Goal: Task Accomplishment & Management: Complete application form

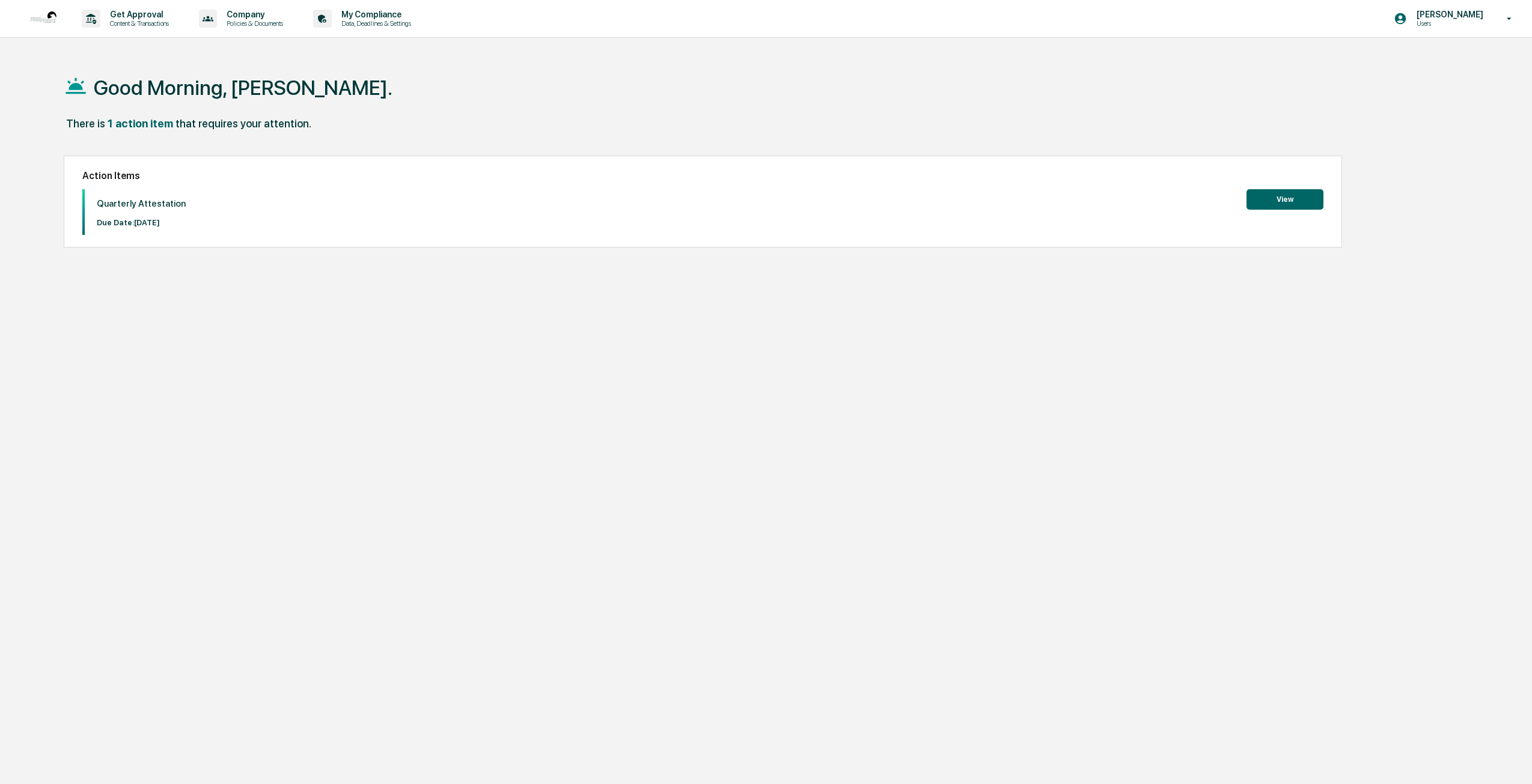
click at [1289, 199] on button "View" at bounding box center [1285, 199] width 77 height 20
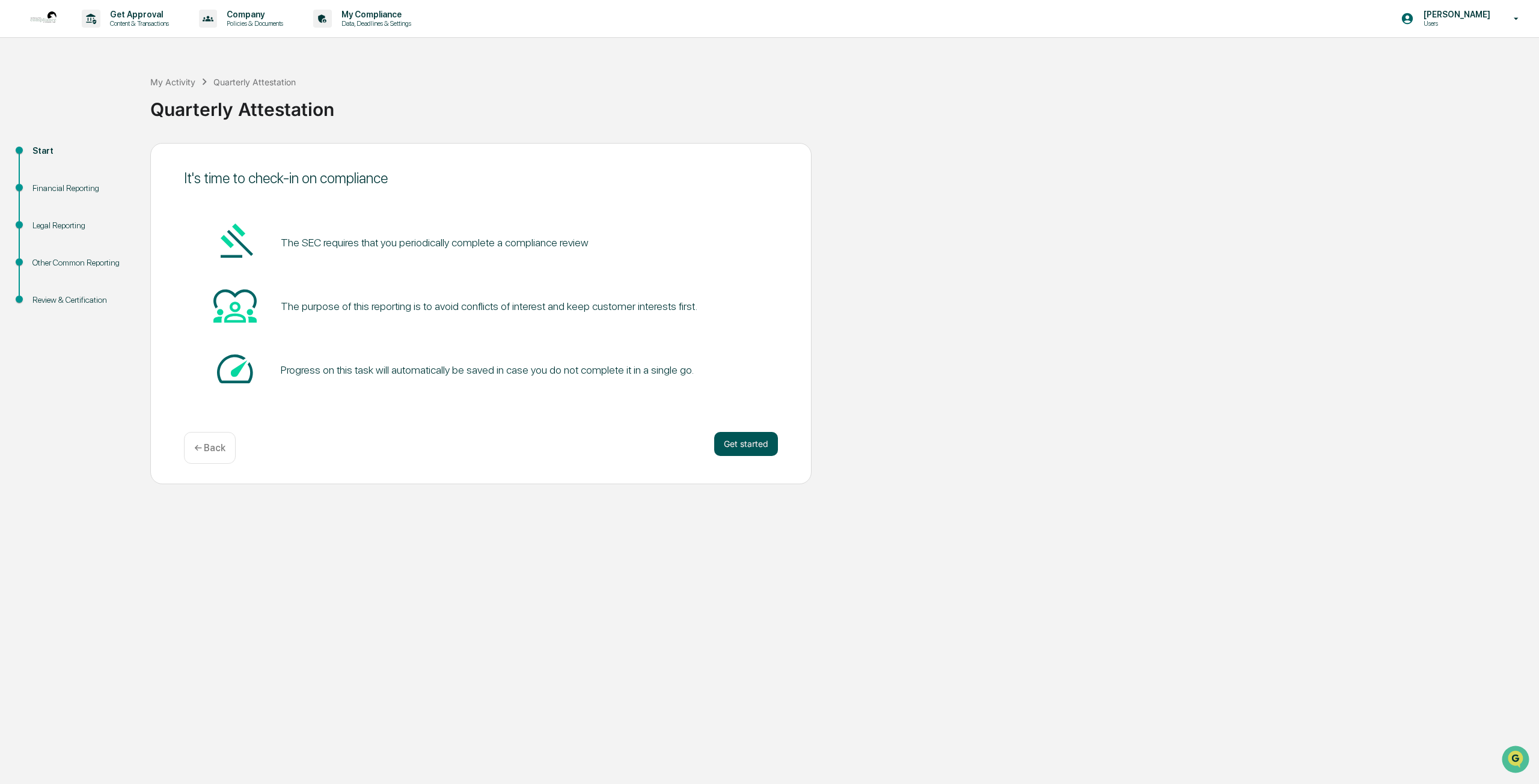
click at [757, 450] on button "Get started" at bounding box center [746, 444] width 64 height 24
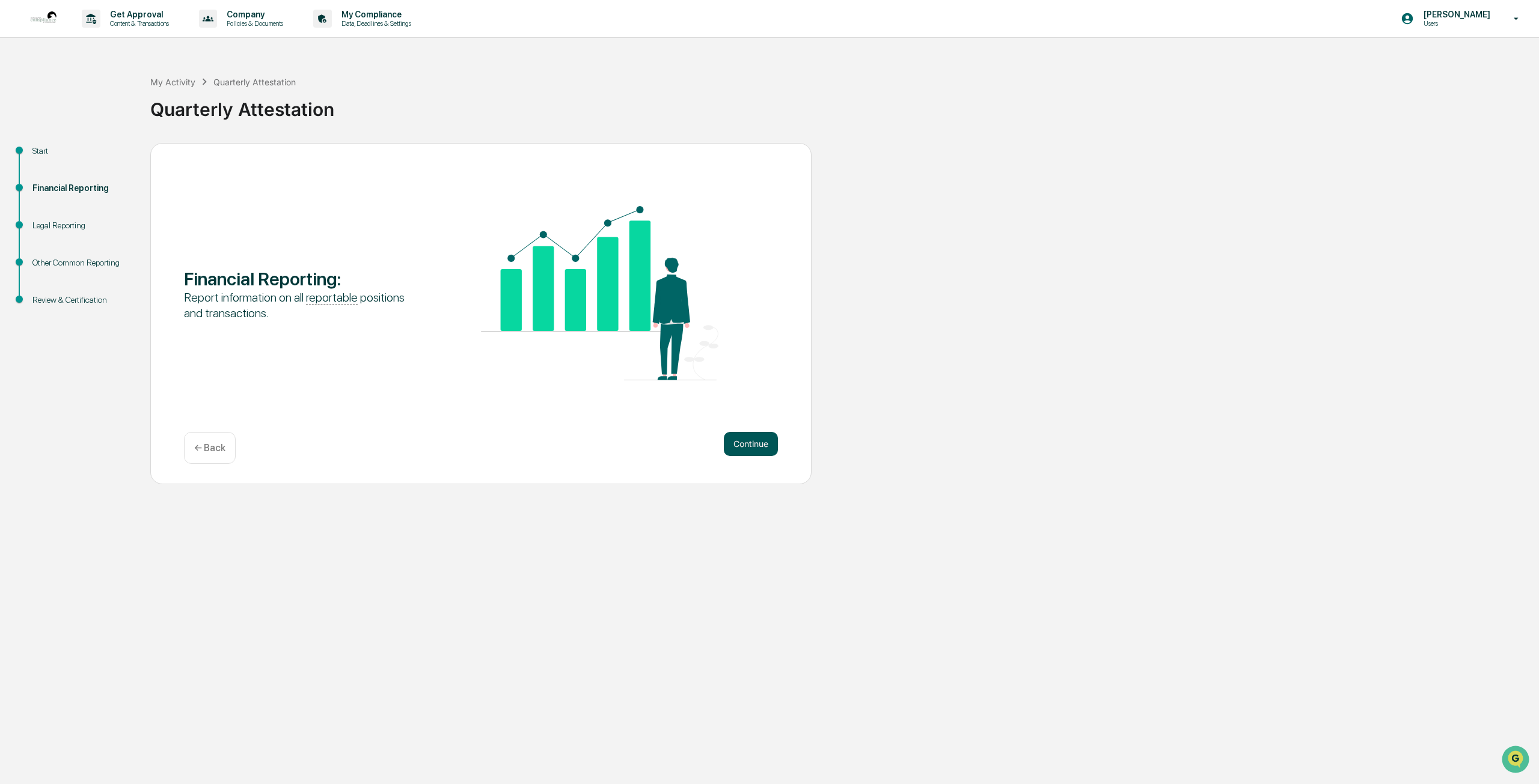
click at [743, 449] on button "Continue" at bounding box center [750, 444] width 54 height 24
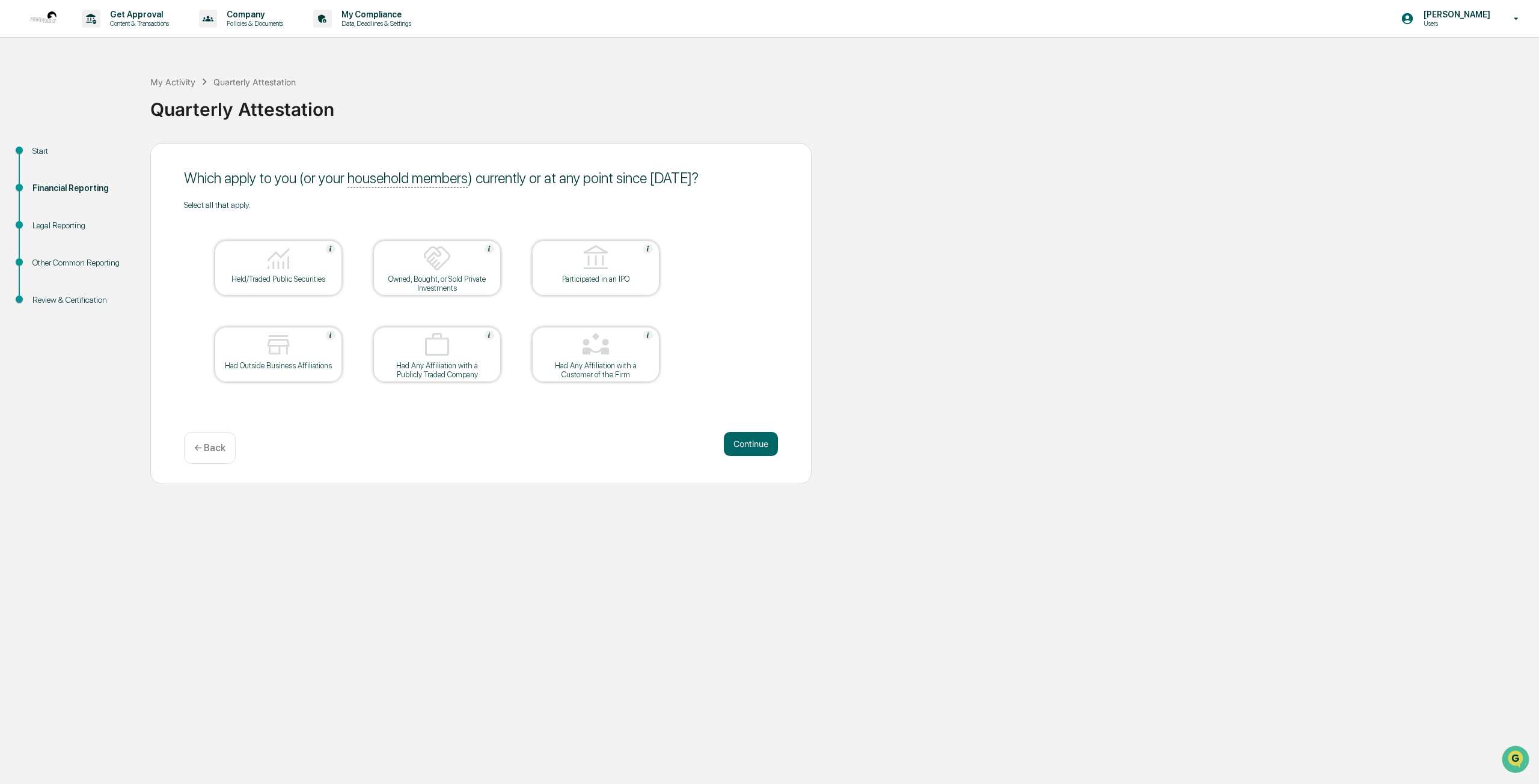
click at [268, 278] on div "Held/Traded Public Securities" at bounding box center [278, 279] width 108 height 9
click at [280, 363] on div "Had Outside Business Affiliations" at bounding box center [278, 365] width 108 height 9
click at [290, 356] on img at bounding box center [278, 345] width 29 height 29
click at [288, 363] on div "Had Outside Business Affiliations" at bounding box center [278, 365] width 108 height 9
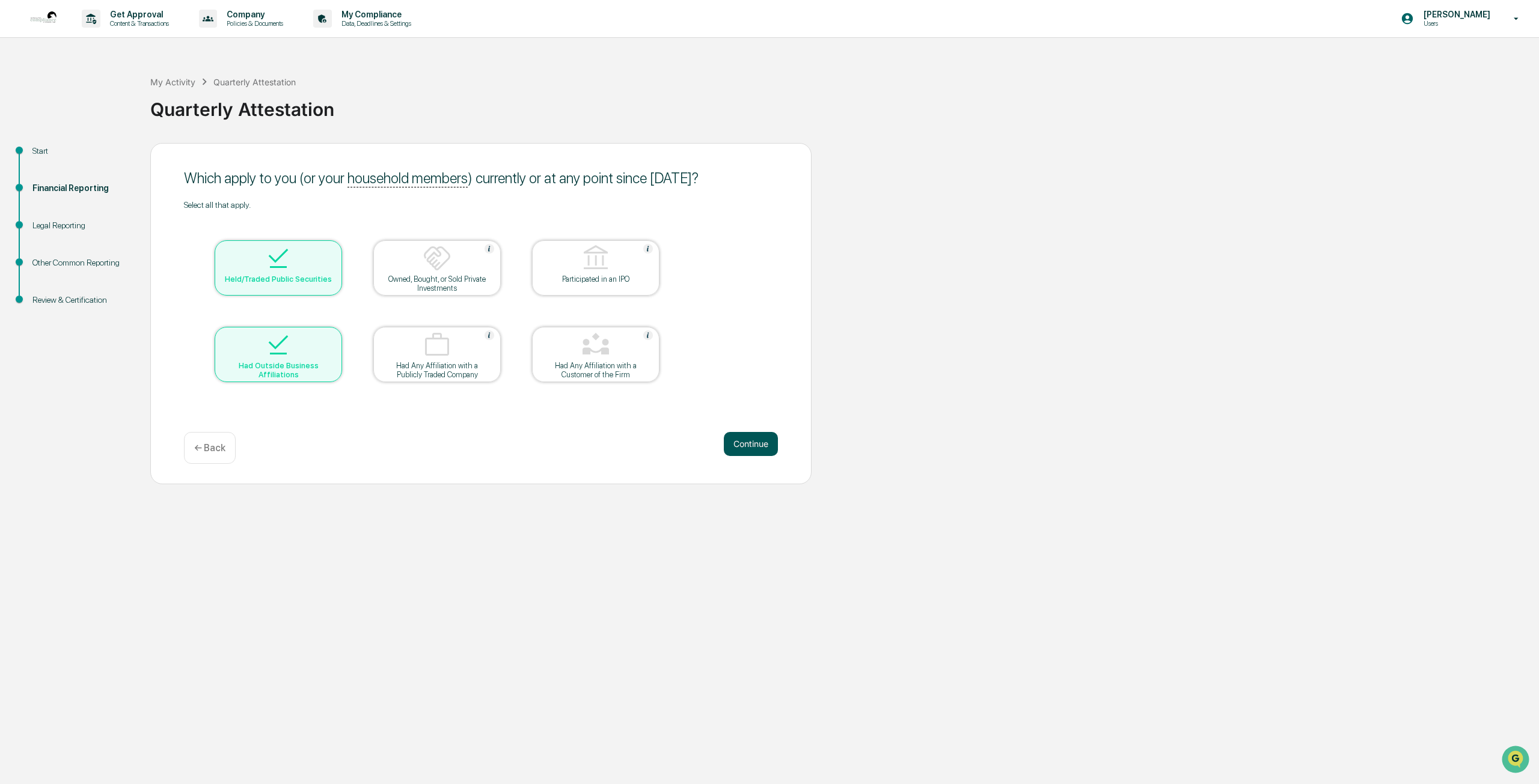
click at [737, 448] on button "Continue" at bounding box center [750, 444] width 54 height 24
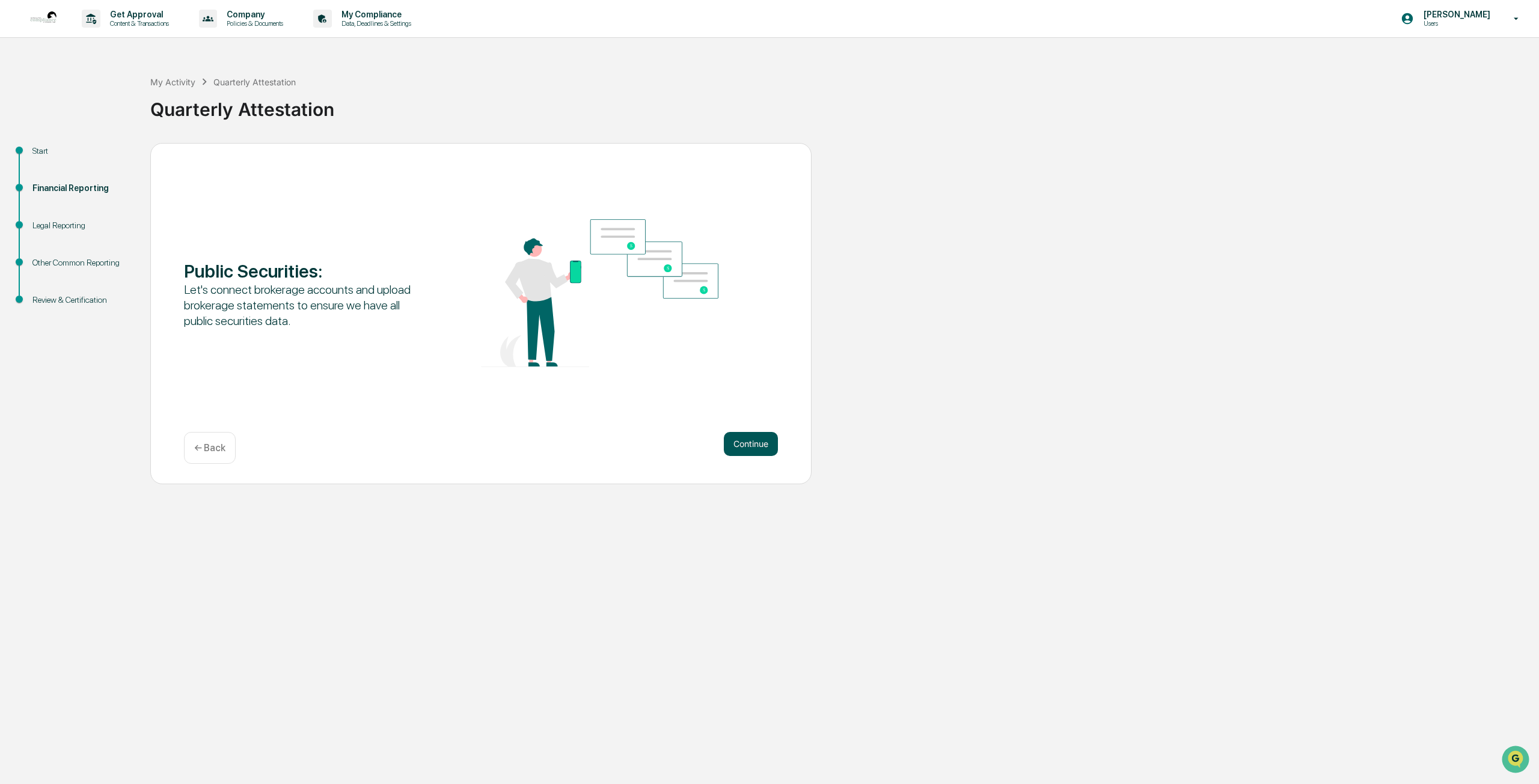
click at [737, 448] on button "Continue" at bounding box center [750, 444] width 54 height 24
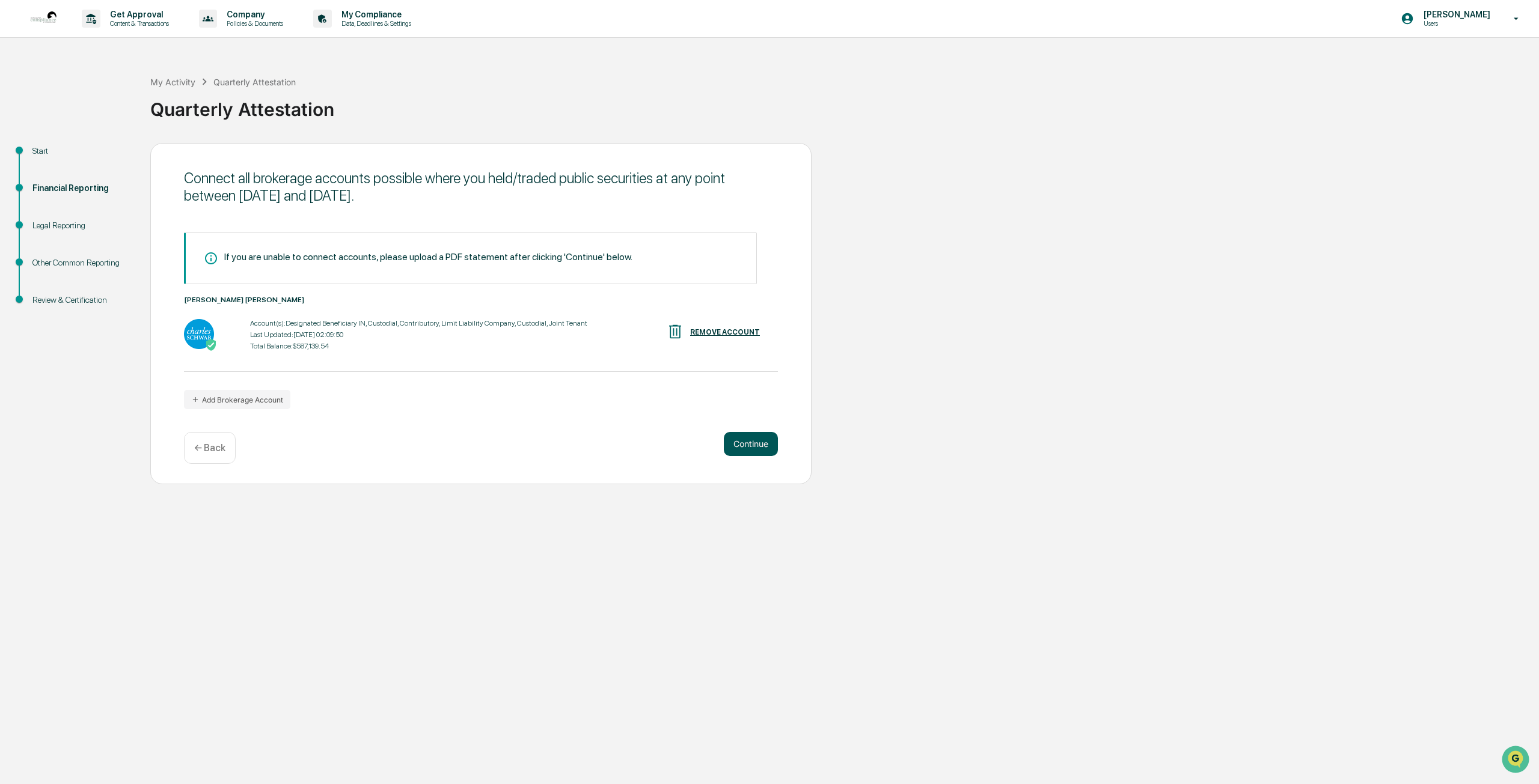
click at [729, 447] on button "Continue" at bounding box center [750, 444] width 54 height 24
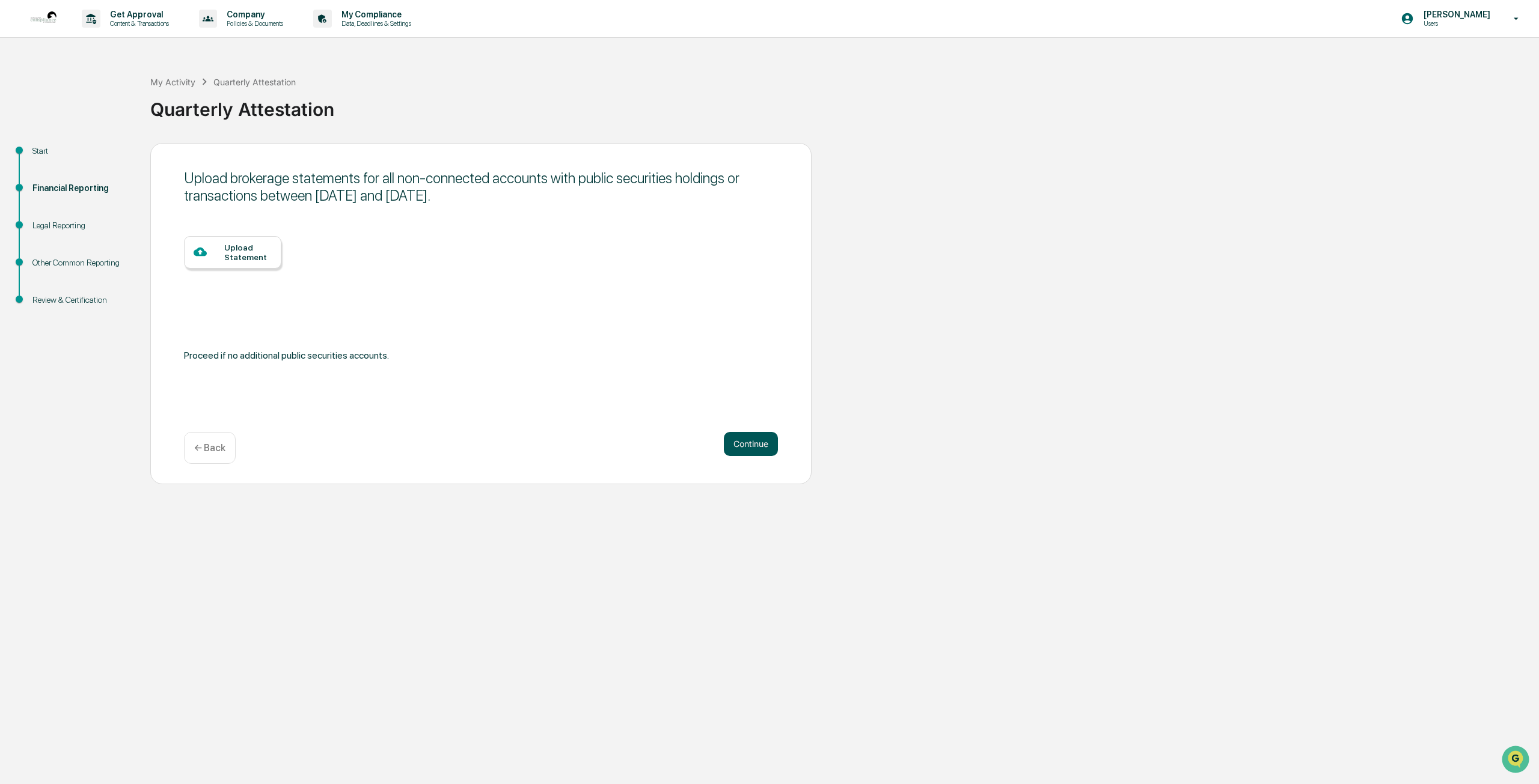
click at [729, 444] on button "Continue" at bounding box center [750, 444] width 54 height 24
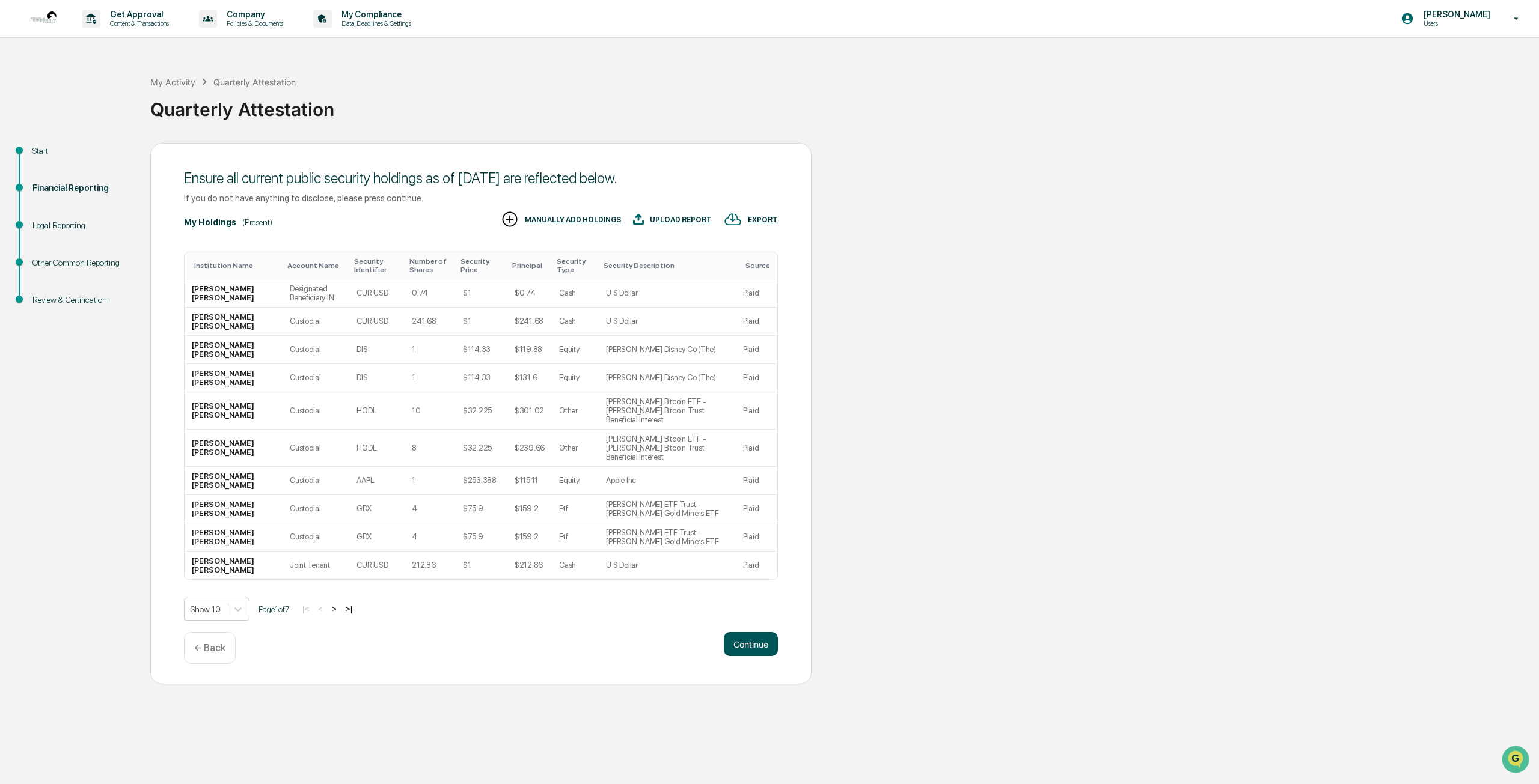
click at [746, 634] on button "Continue" at bounding box center [750, 644] width 54 height 24
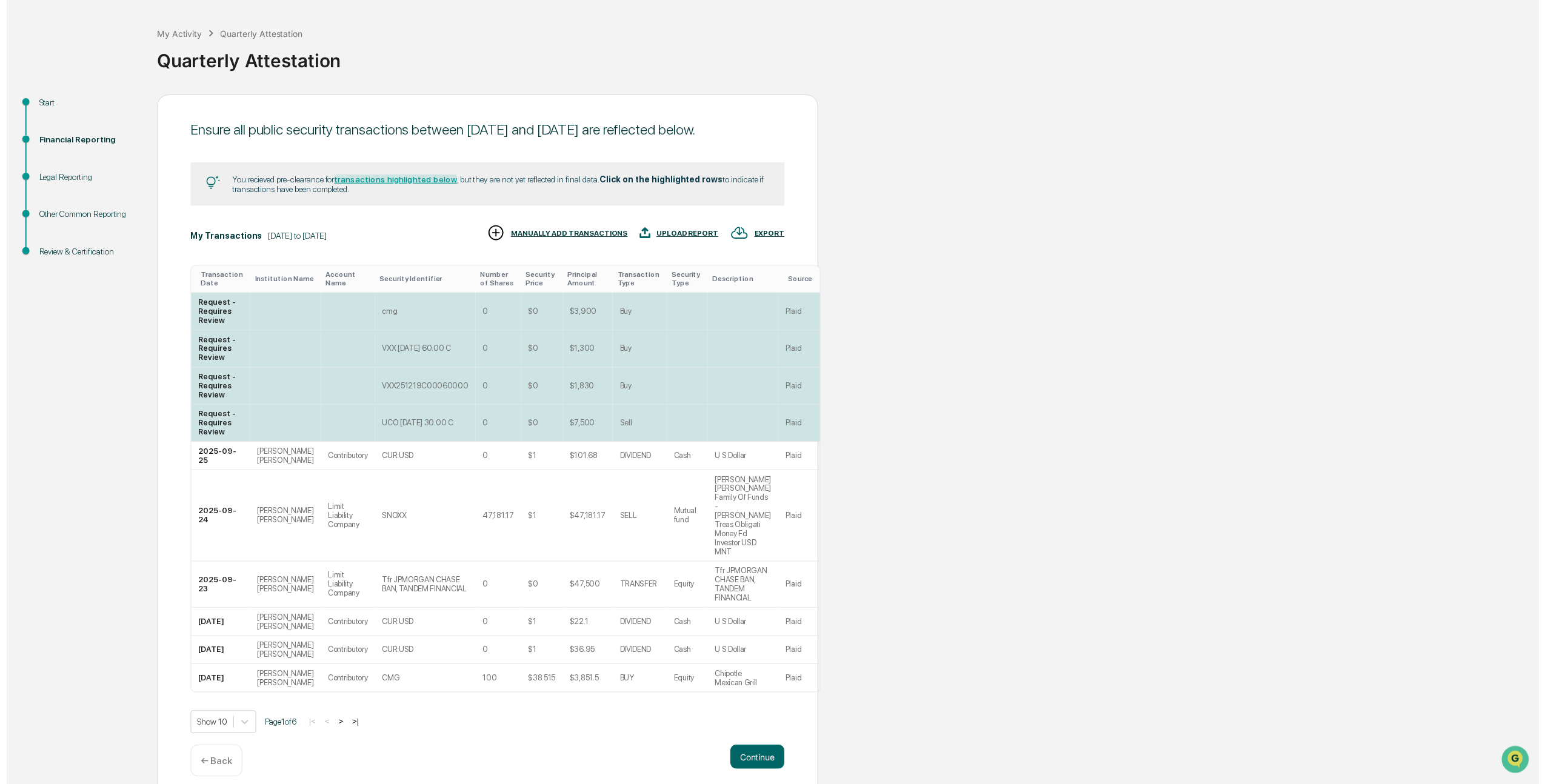
scroll to position [52, 0]
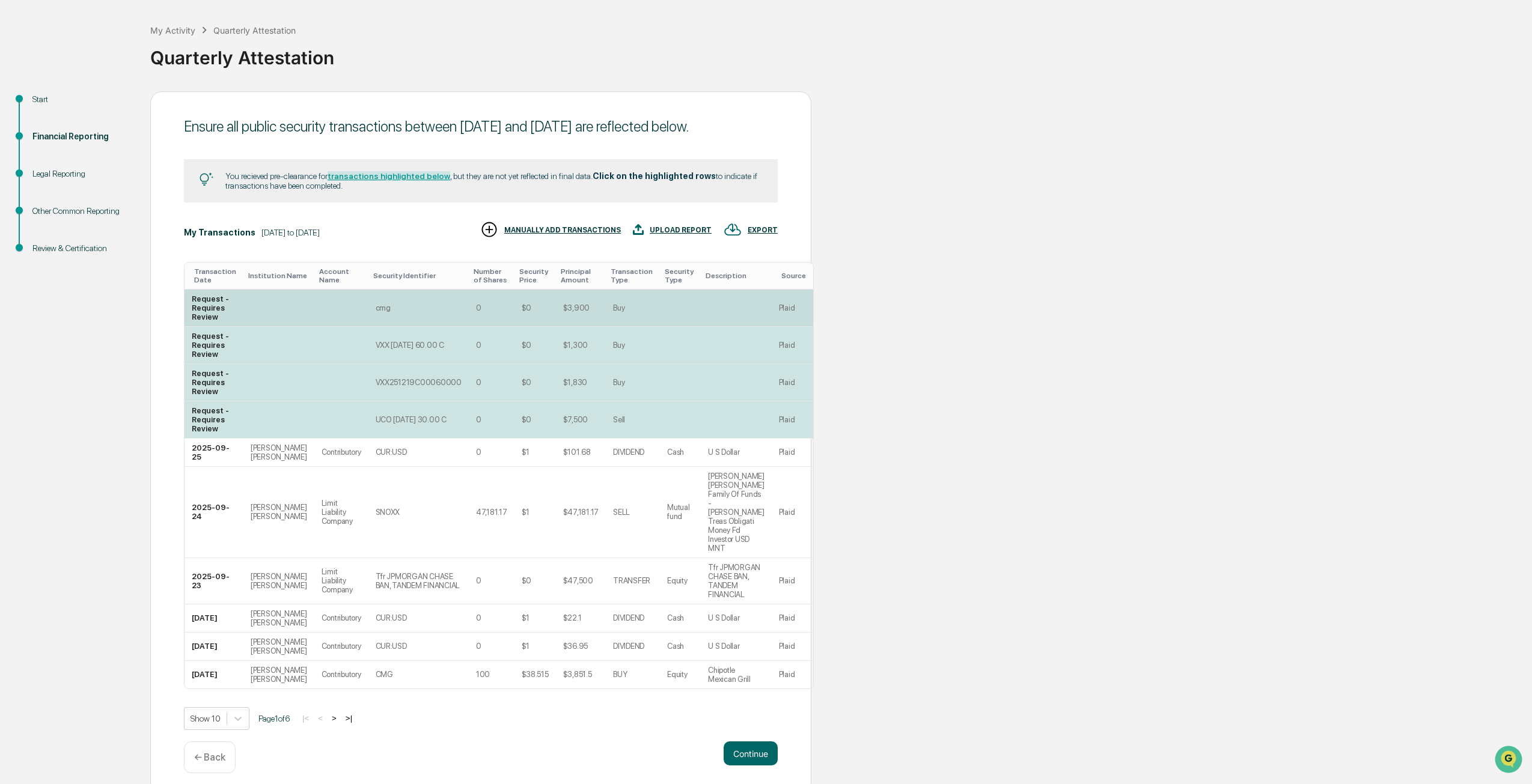
click at [200, 322] on div "Request - Requires Review" at bounding box center [213, 307] width 44 height 27
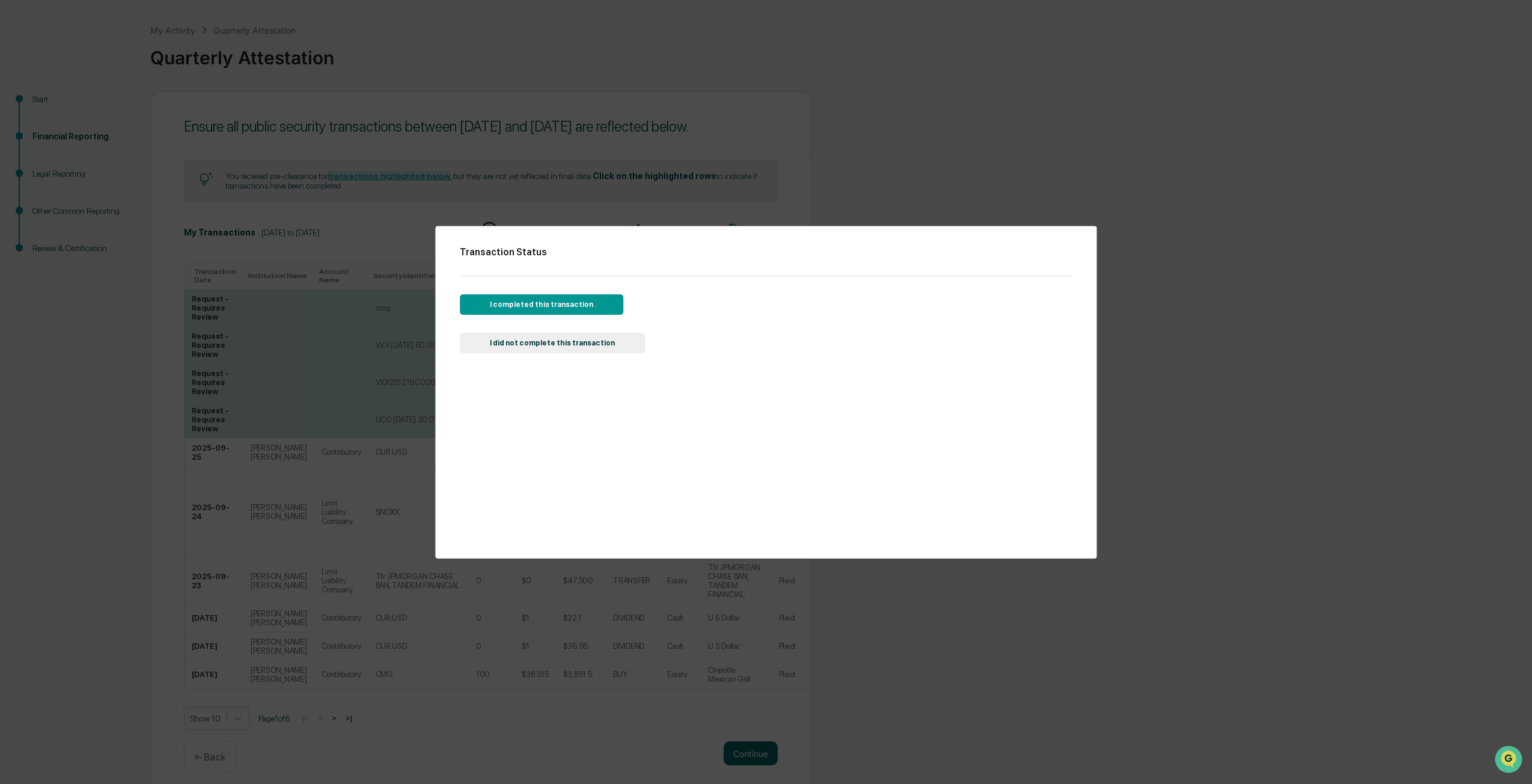
click at [495, 306] on button "I completed this transaction" at bounding box center [542, 304] width 163 height 20
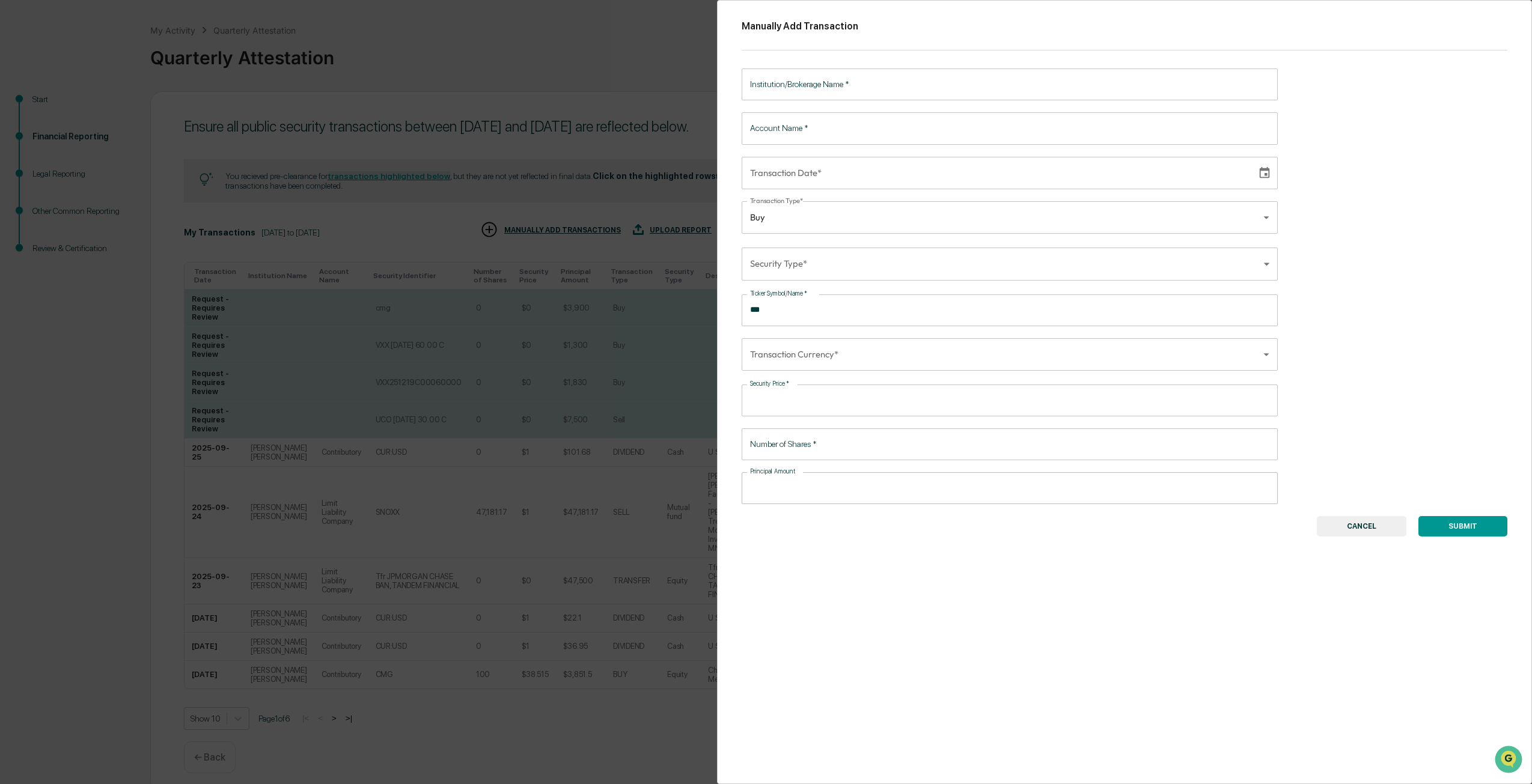
click at [1345, 528] on button "CANCEL" at bounding box center [1361, 526] width 90 height 20
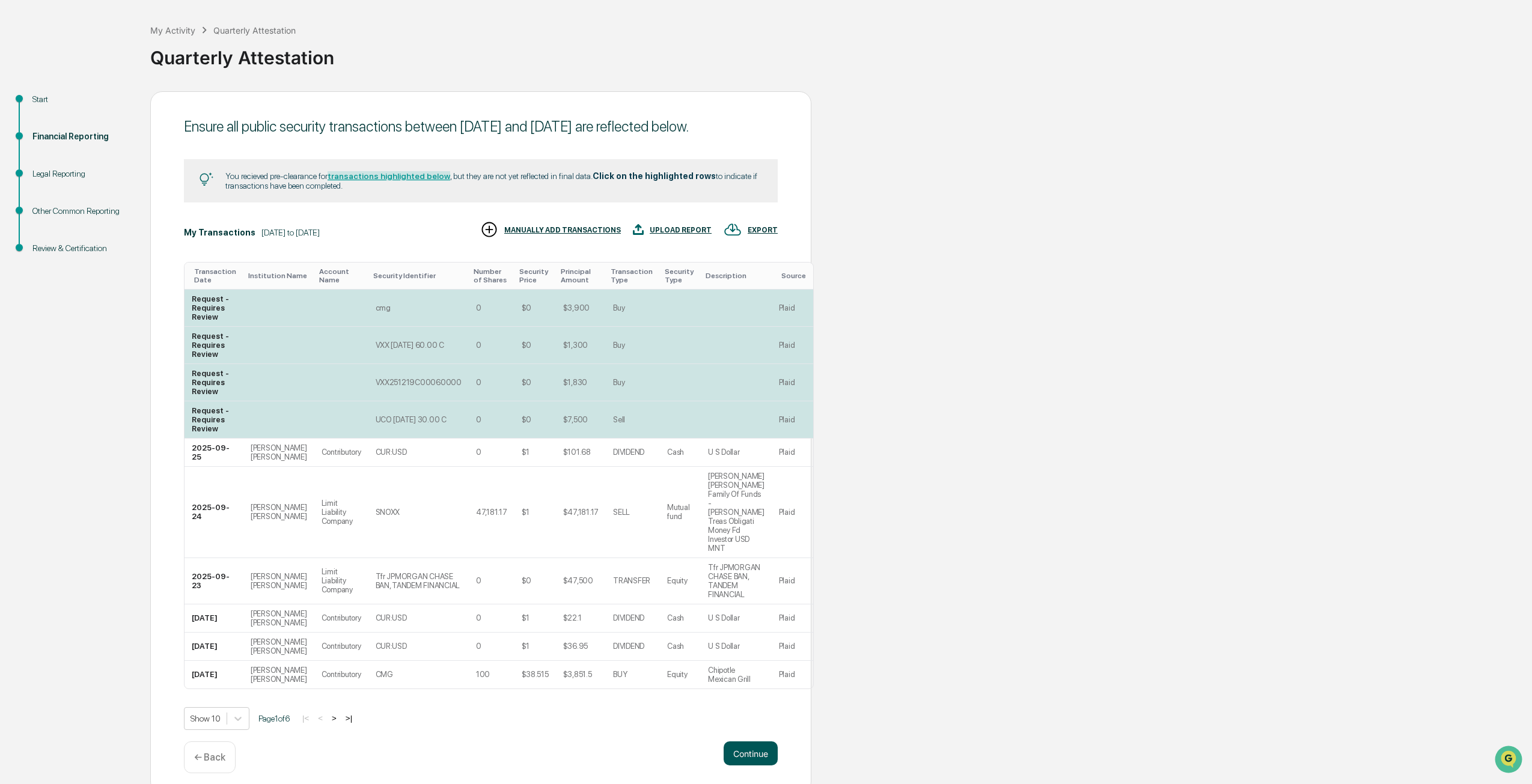
click at [745, 746] on button "Continue" at bounding box center [750, 753] width 54 height 24
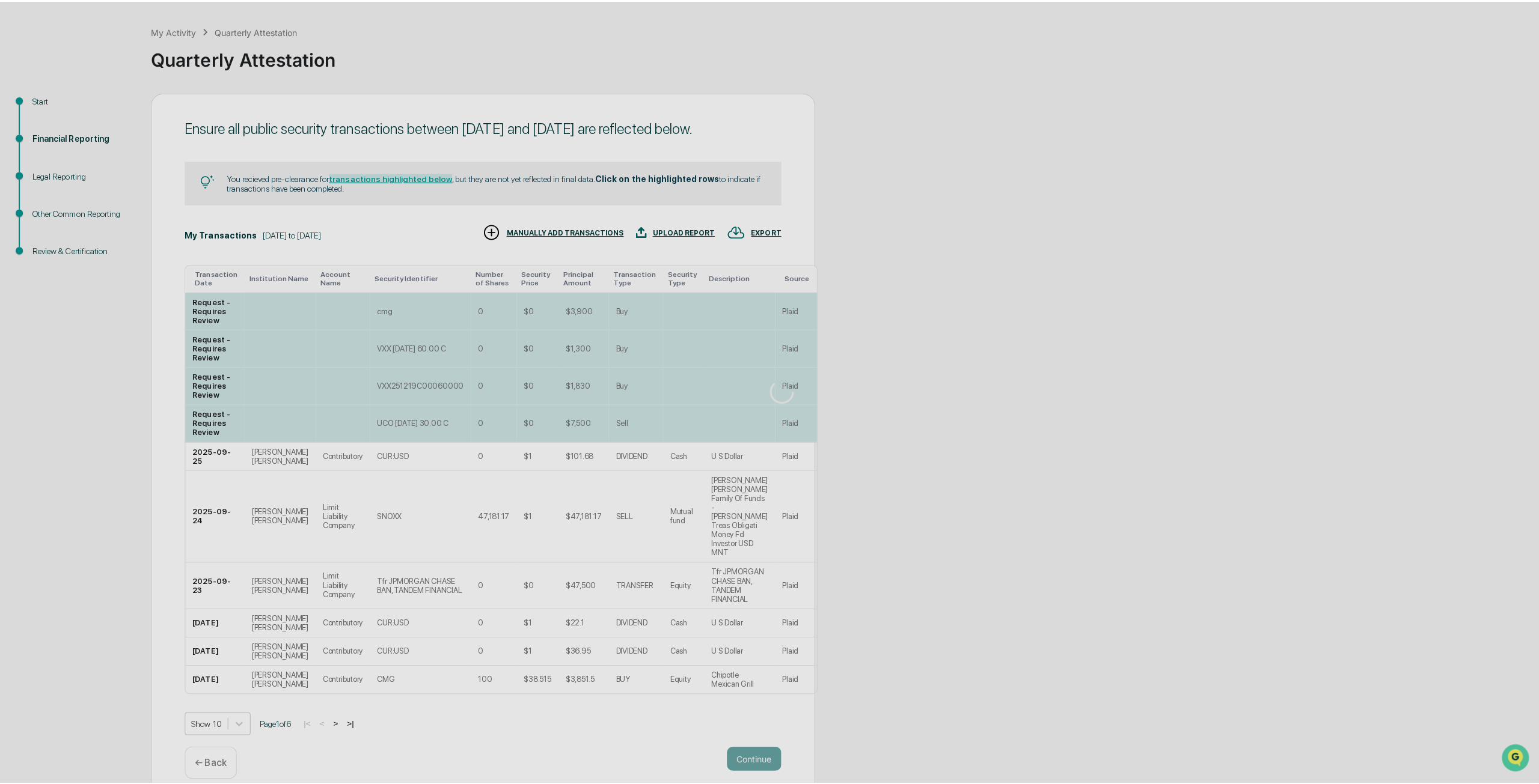
scroll to position [0, 0]
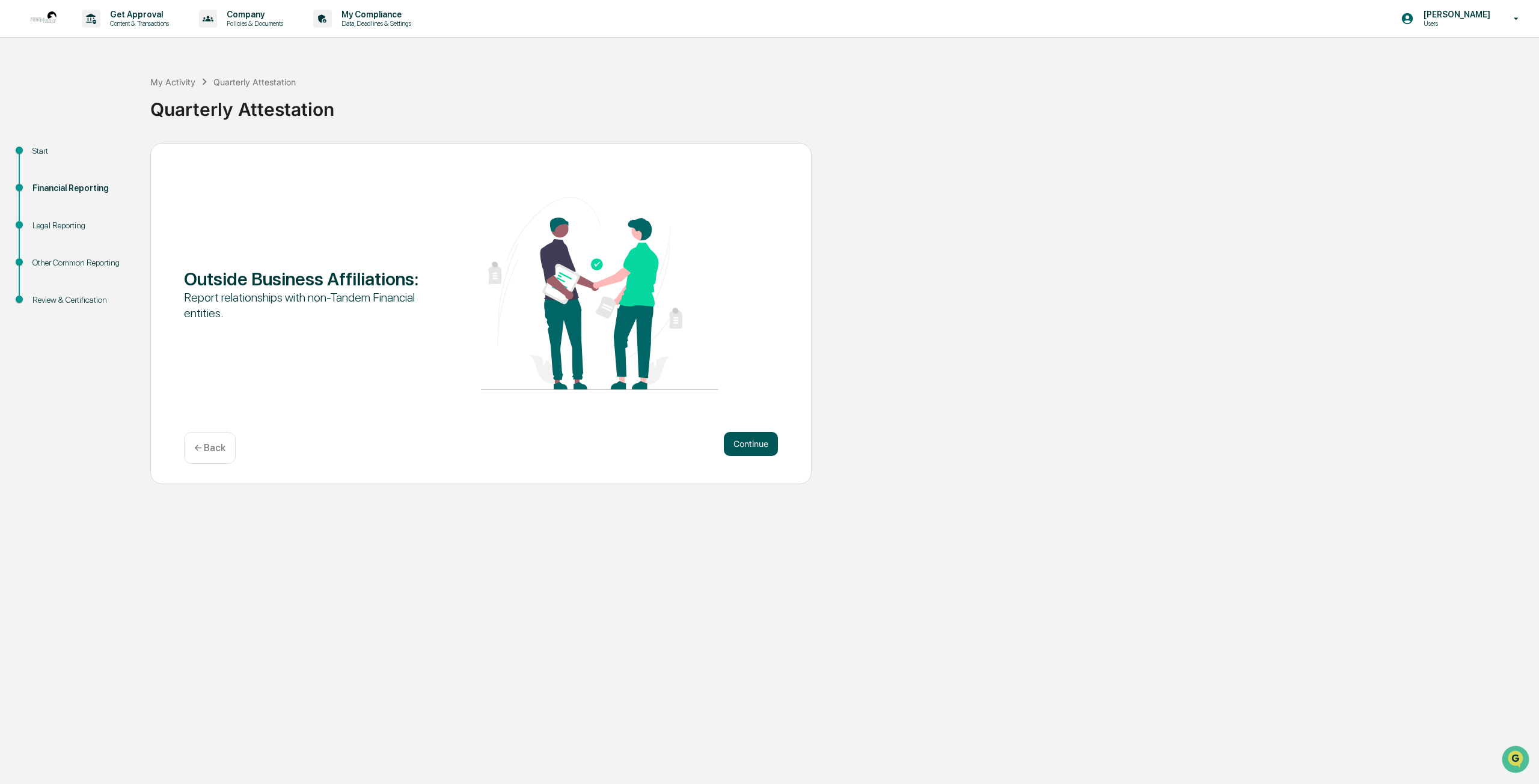
click at [753, 449] on button "Continue" at bounding box center [750, 444] width 54 height 24
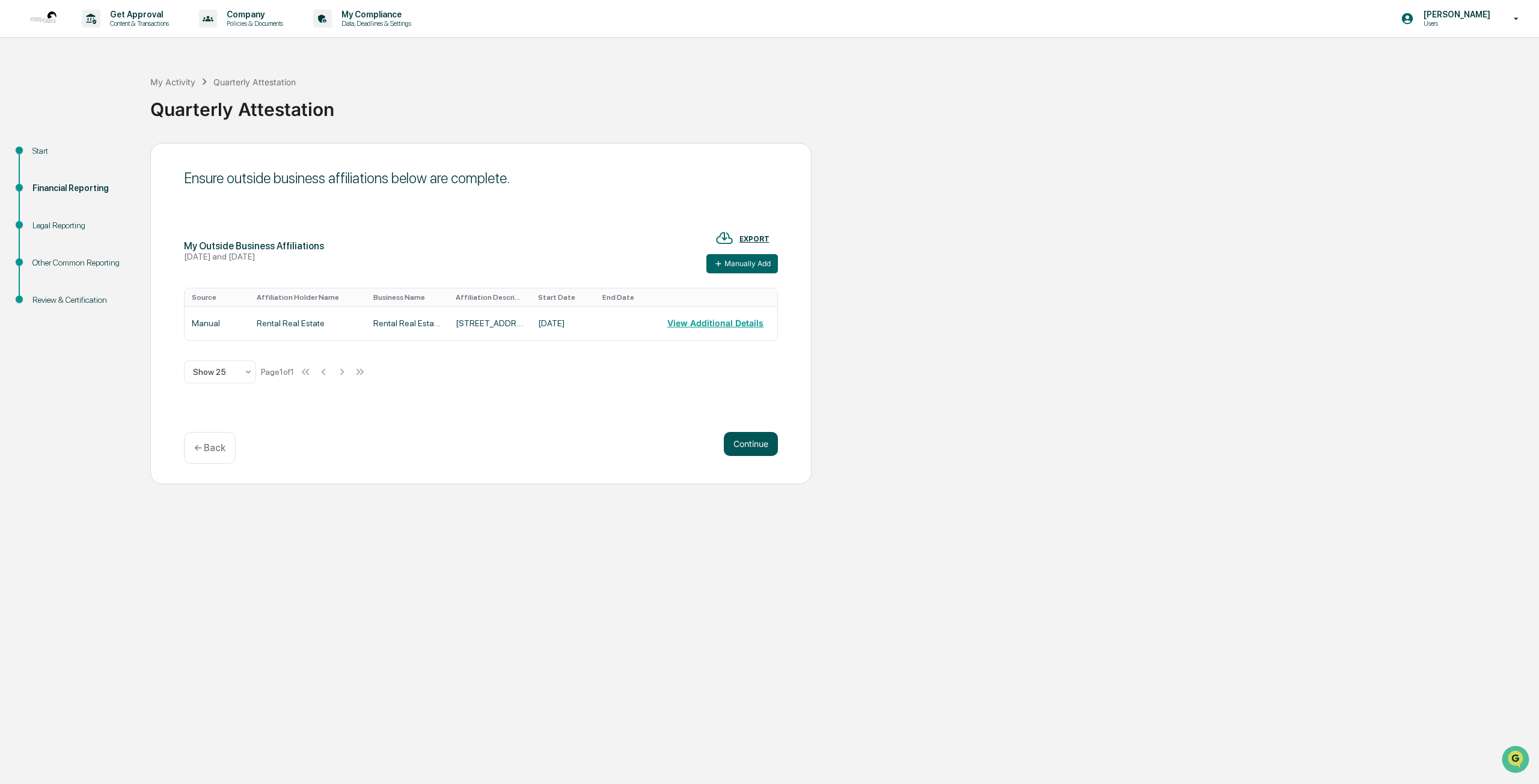
click at [752, 449] on button "Continue" at bounding box center [750, 444] width 54 height 24
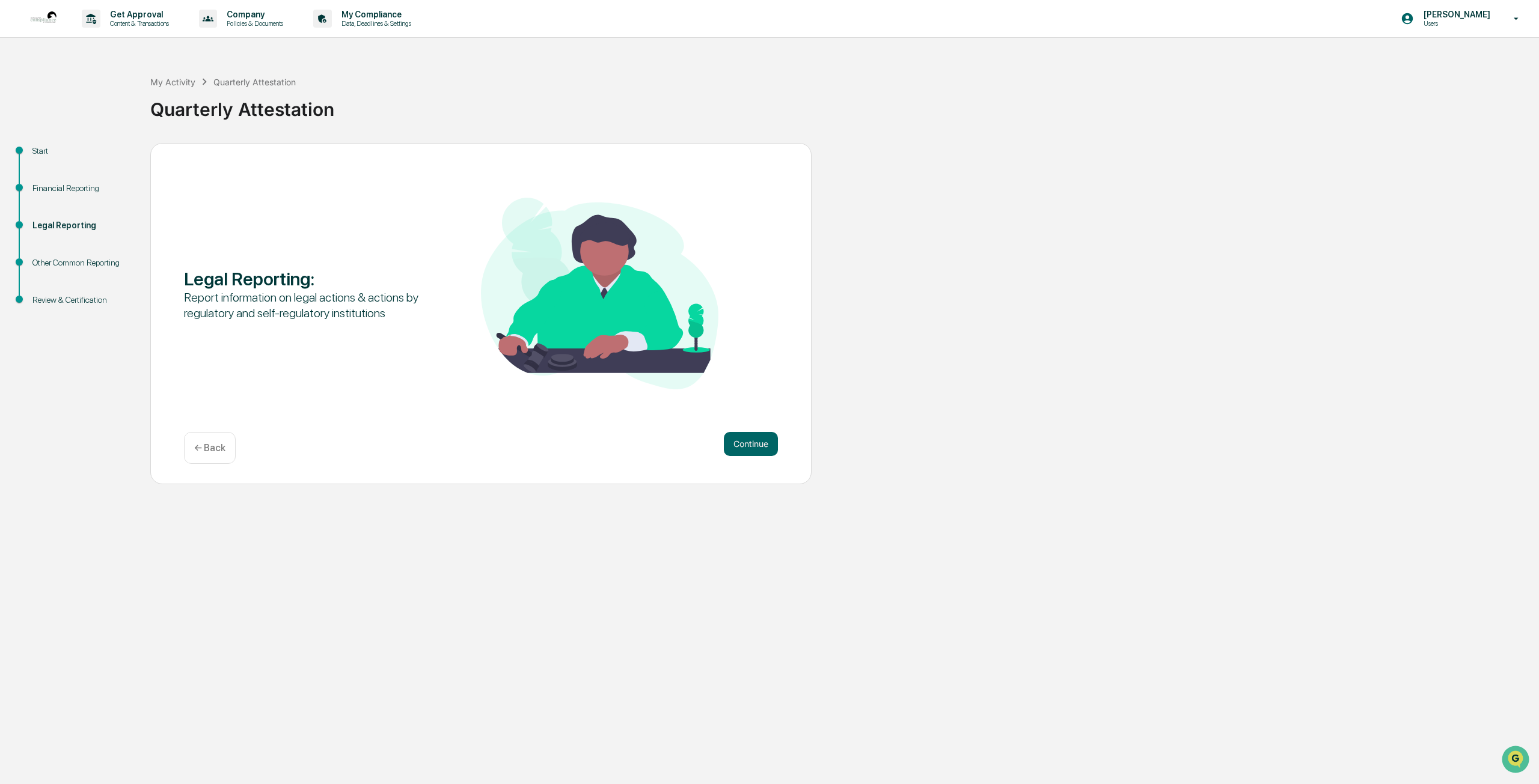
click at [752, 449] on button "Continue" at bounding box center [750, 444] width 54 height 24
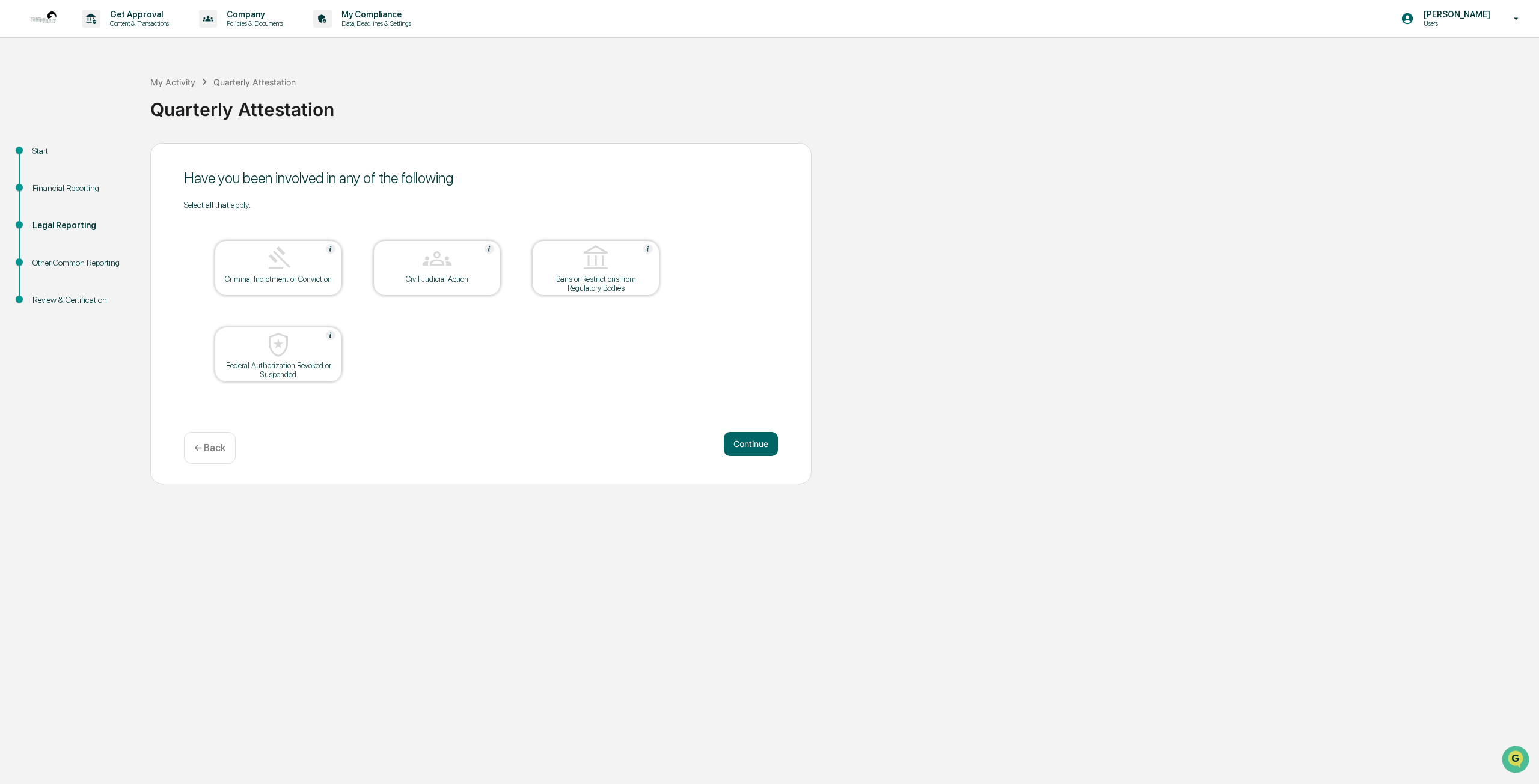
click at [752, 449] on button "Continue" at bounding box center [750, 444] width 54 height 24
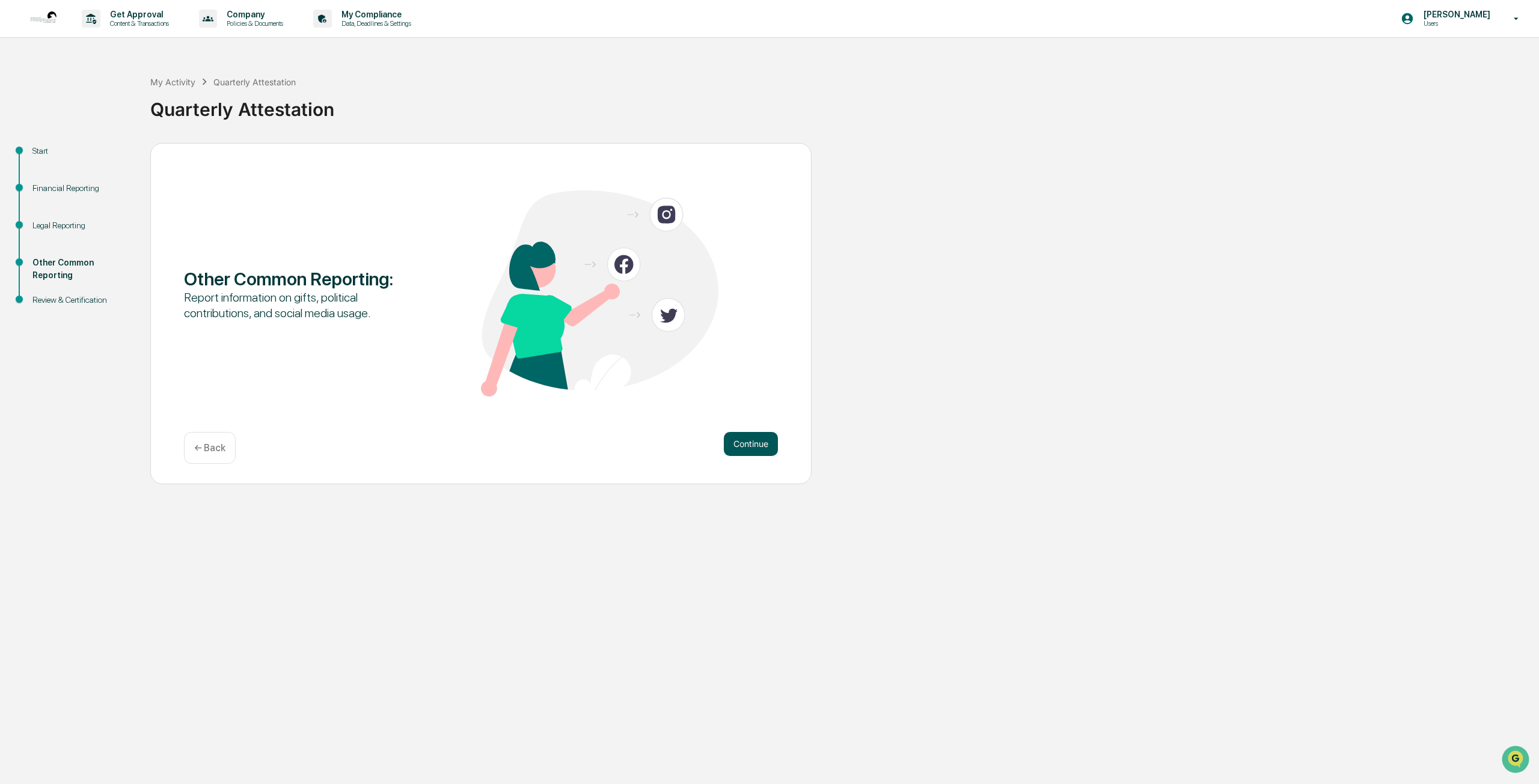
click at [753, 443] on button "Continue" at bounding box center [750, 444] width 54 height 24
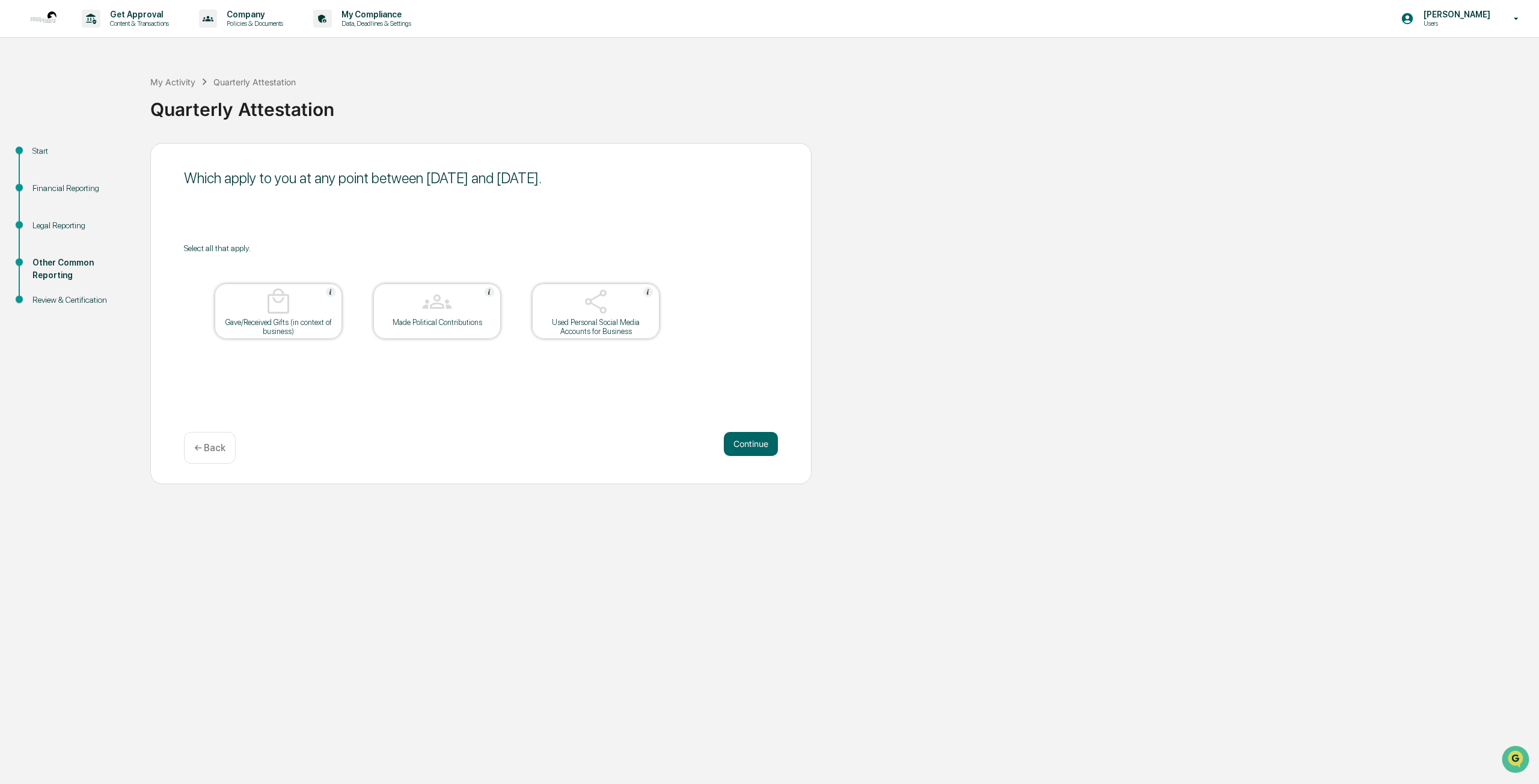
drag, startPoint x: 752, startPoint y: 442, endPoint x: 755, endPoint y: 558, distance: 116.0
click at [755, 558] on div "Get Approval Content & Transactions Company Policies & Documents My Compliance …" at bounding box center [769, 392] width 1539 height 784
click at [749, 453] on button "Continue" at bounding box center [750, 444] width 54 height 24
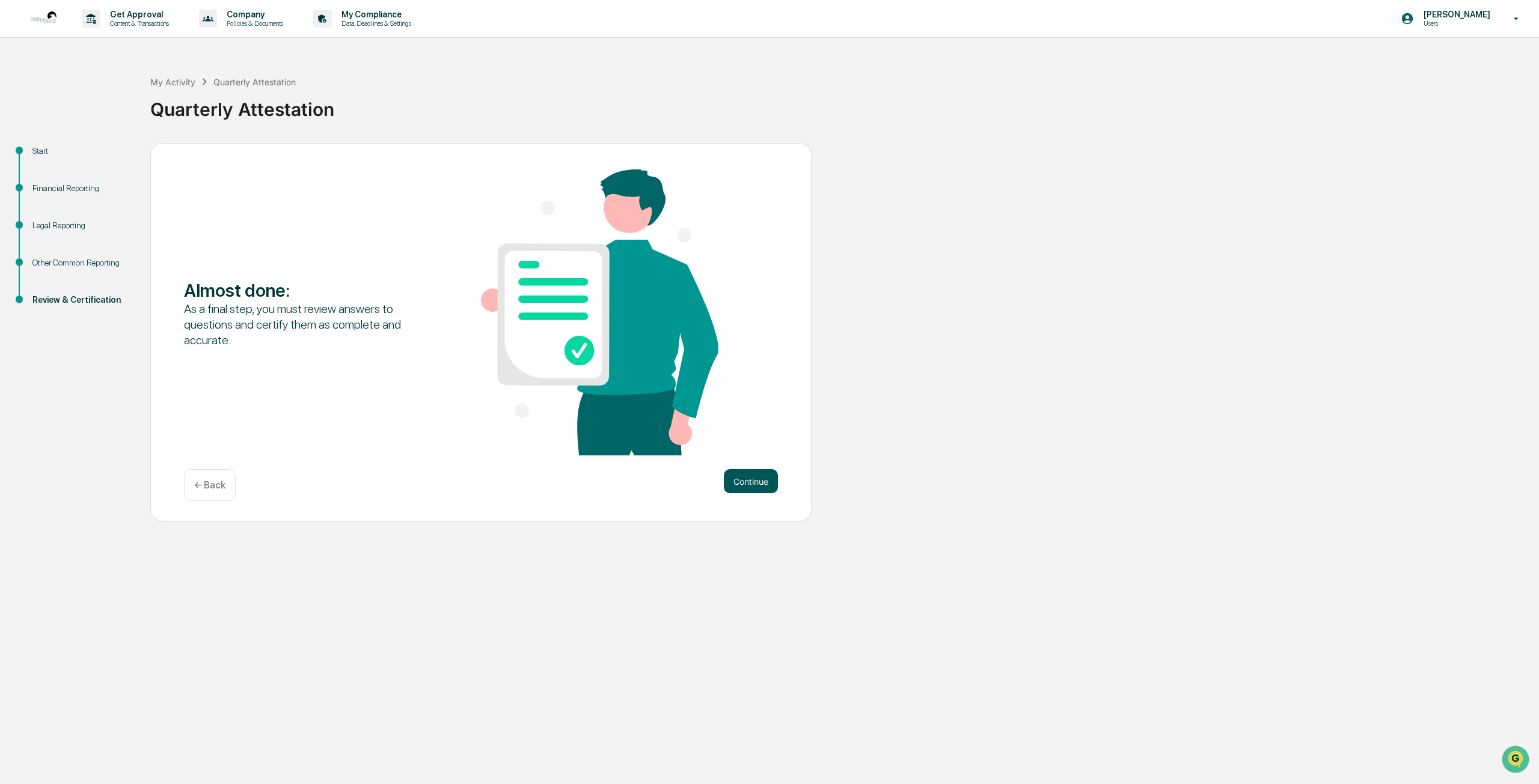
click at [751, 491] on button "Continue" at bounding box center [750, 482] width 54 height 24
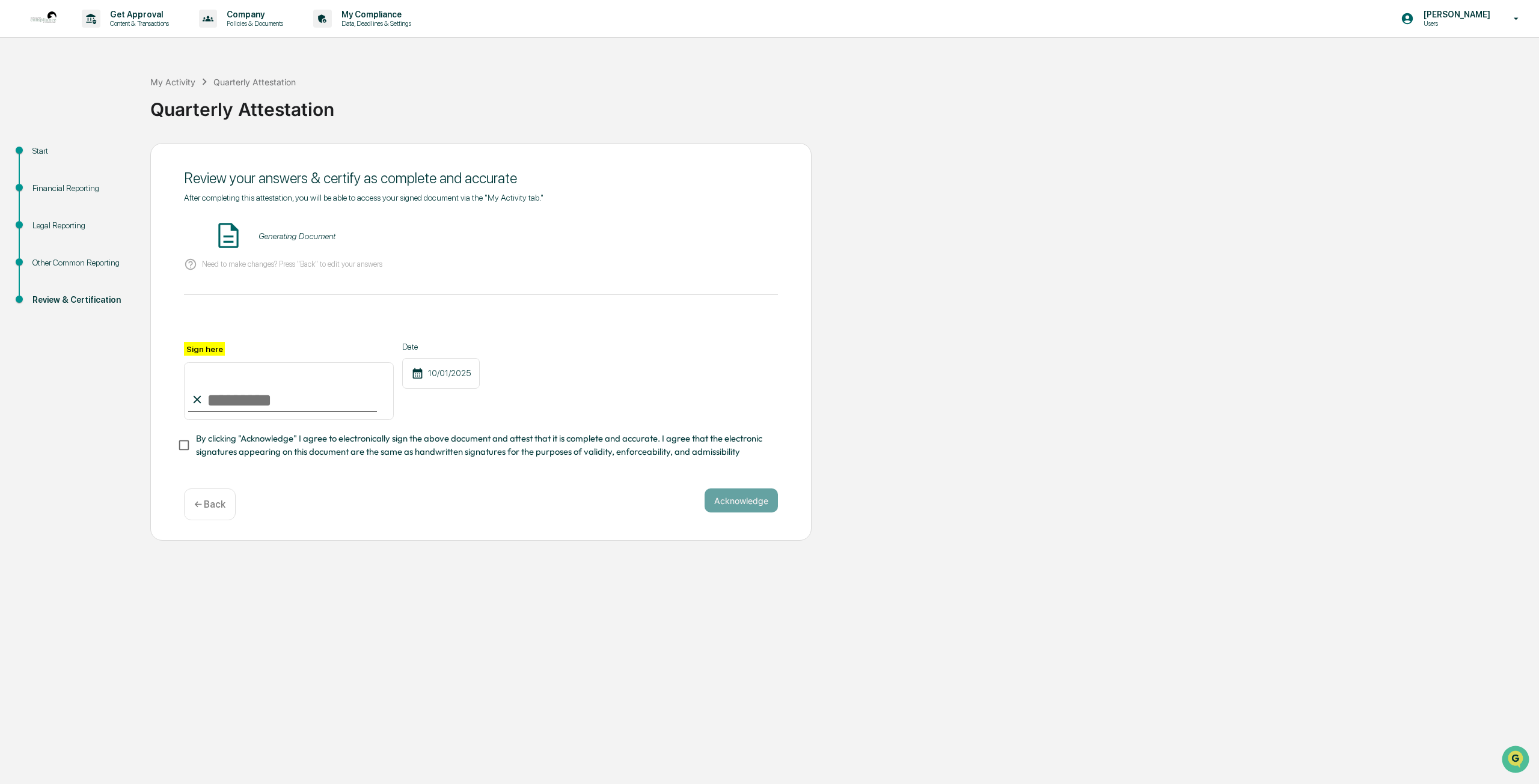
click at [207, 392] on input "Sign here" at bounding box center [288, 390] width 209 height 57
type input "**********"
click at [732, 509] on button "Acknowledge" at bounding box center [741, 500] width 74 height 24
click at [741, 521] on button "Acknowledge" at bounding box center [741, 515] width 74 height 24
click at [759, 535] on div "Acknowledge ← Back" at bounding box center [480, 518] width 594 height 32
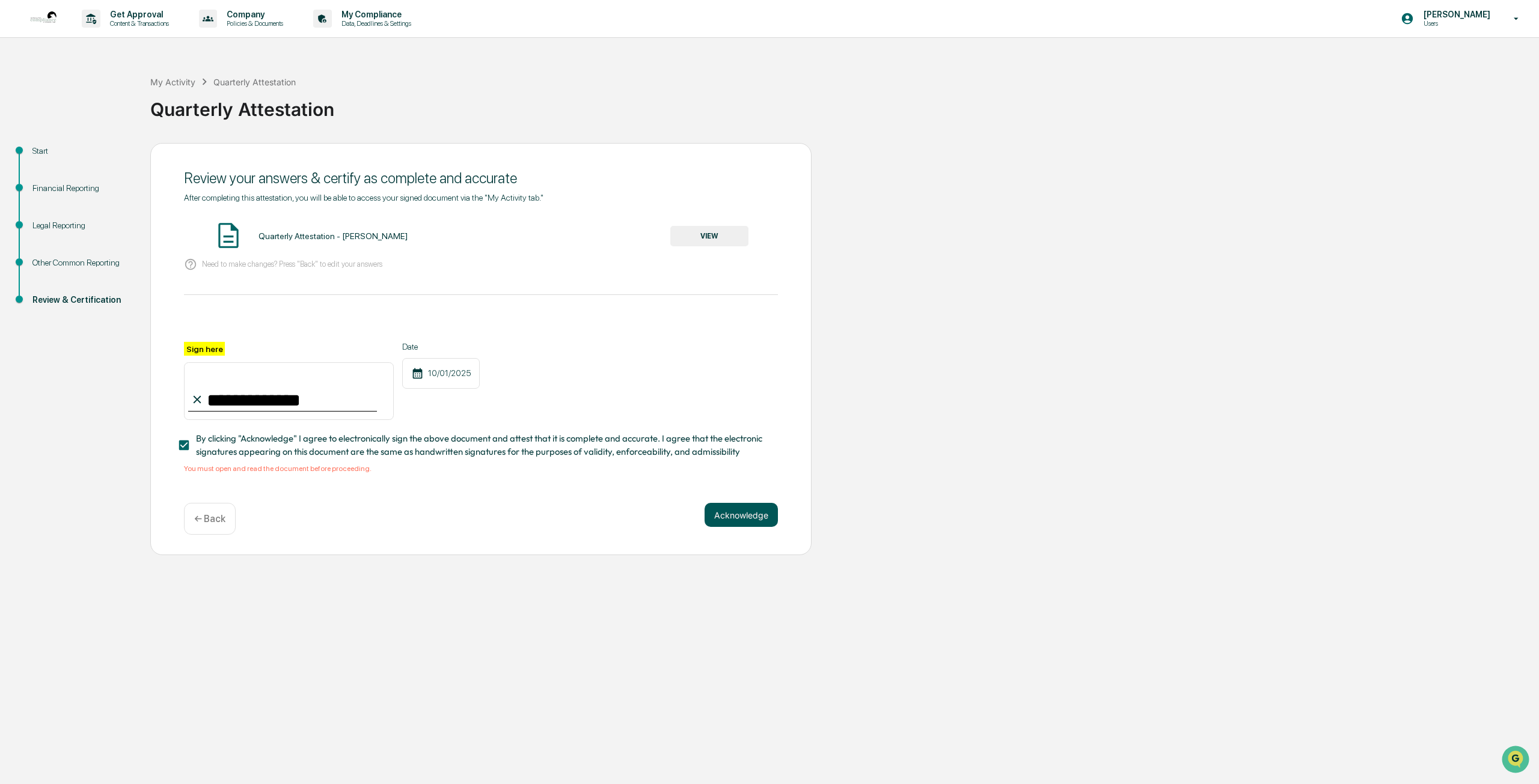
click at [739, 516] on button "Acknowledge" at bounding box center [741, 515] width 74 height 24
click at [1021, 652] on div "**********" at bounding box center [769, 392] width 1539 height 784
click at [201, 525] on p "← Back" at bounding box center [209, 519] width 32 height 11
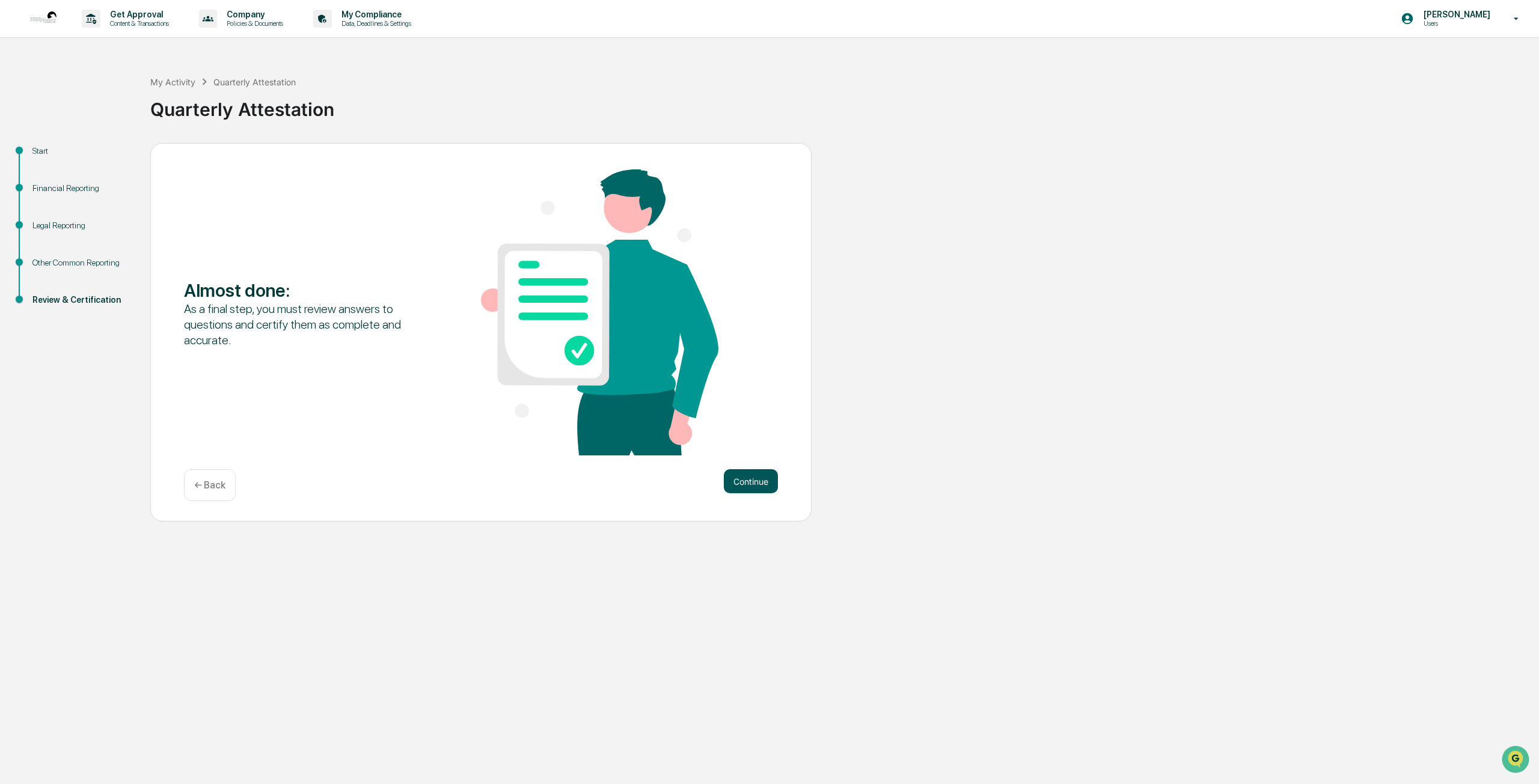
click at [734, 487] on button "Continue" at bounding box center [750, 482] width 54 height 24
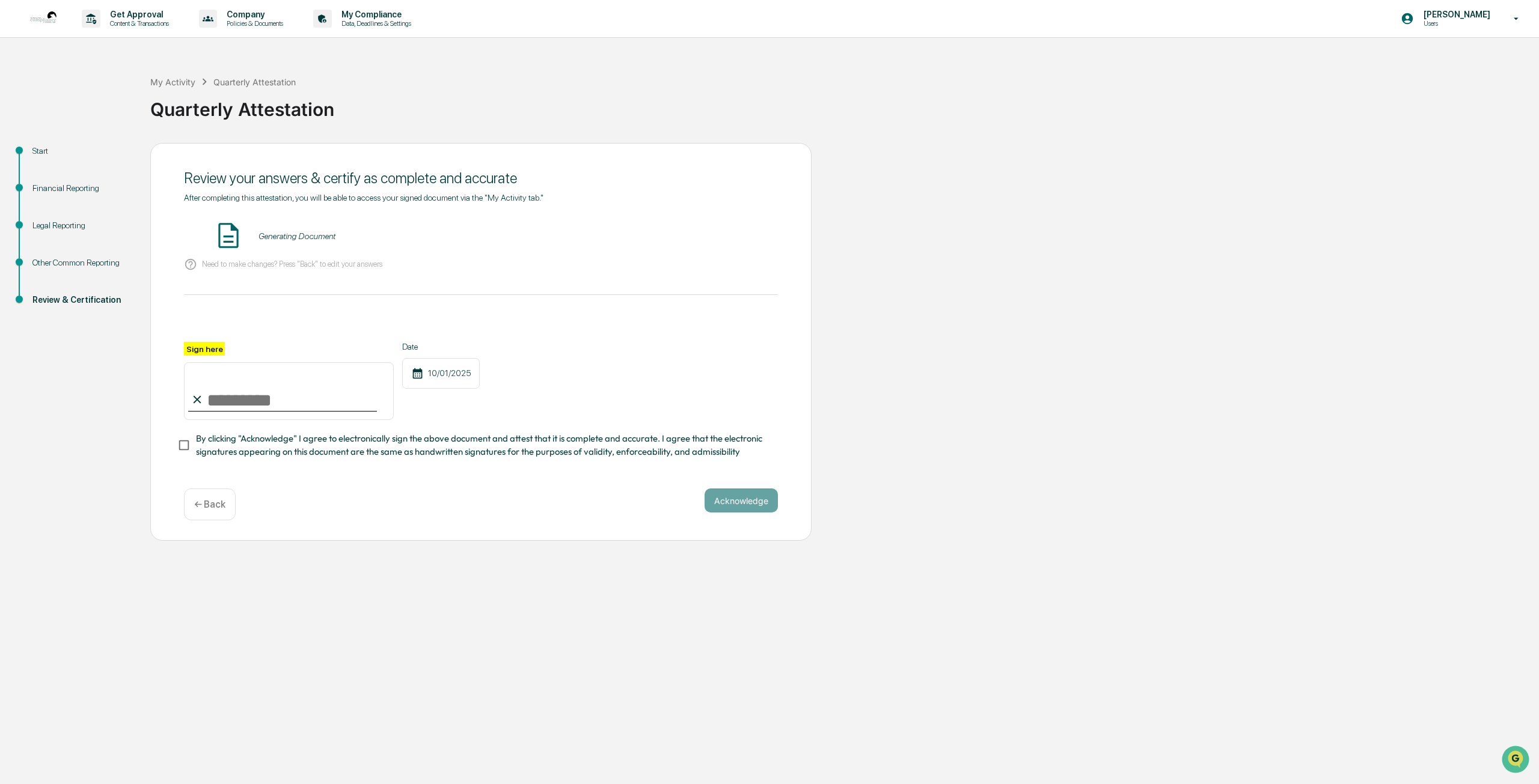
click at [247, 411] on input "Sign here" at bounding box center [288, 390] width 209 height 57
type input "**********"
click at [732, 506] on button "Acknowledge" at bounding box center [741, 500] width 74 height 24
click at [203, 467] on div "**********" at bounding box center [480, 407] width 594 height 131
click at [729, 236] on button "VIEW" at bounding box center [709, 235] width 78 height 20
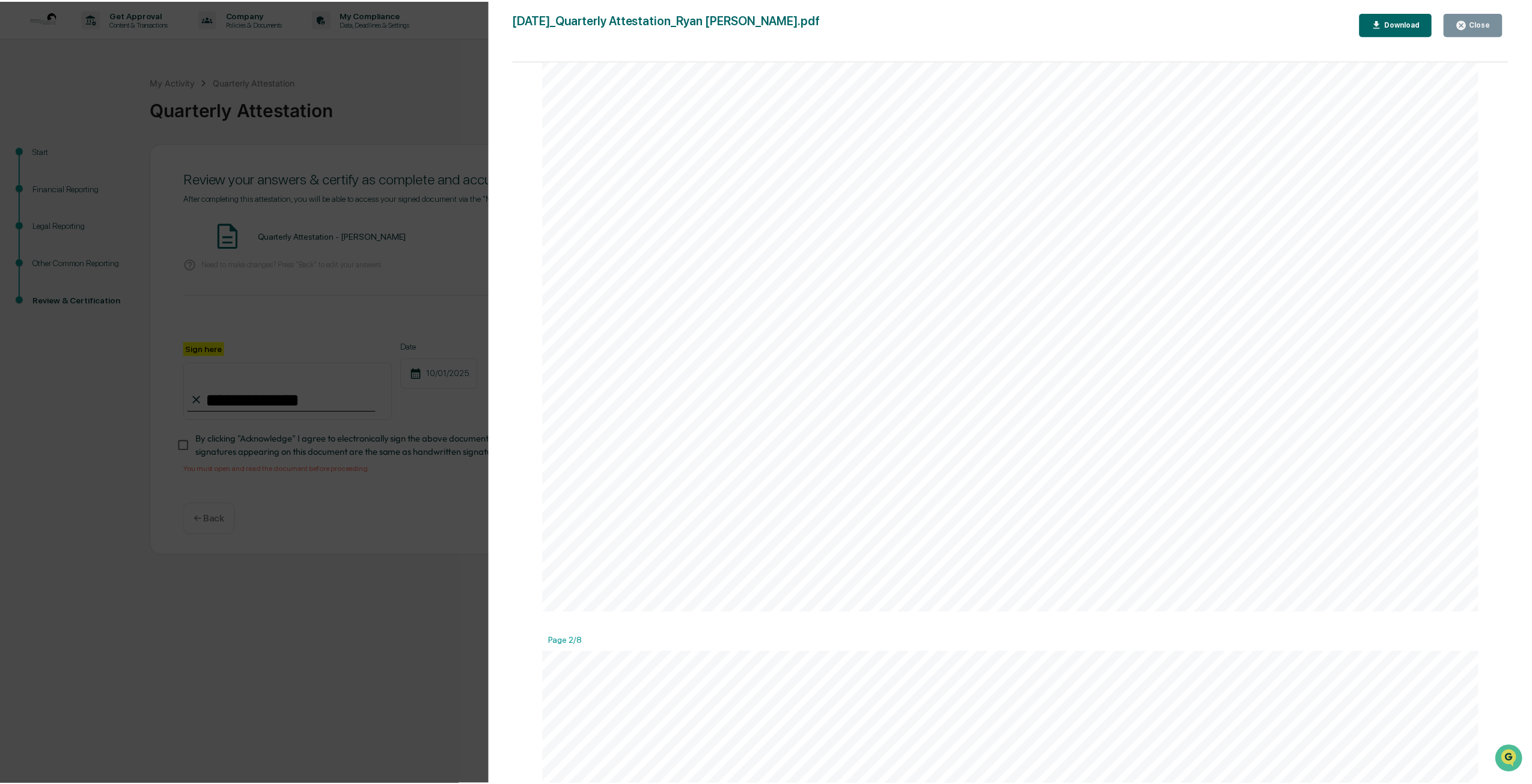
scroll to position [841, 0]
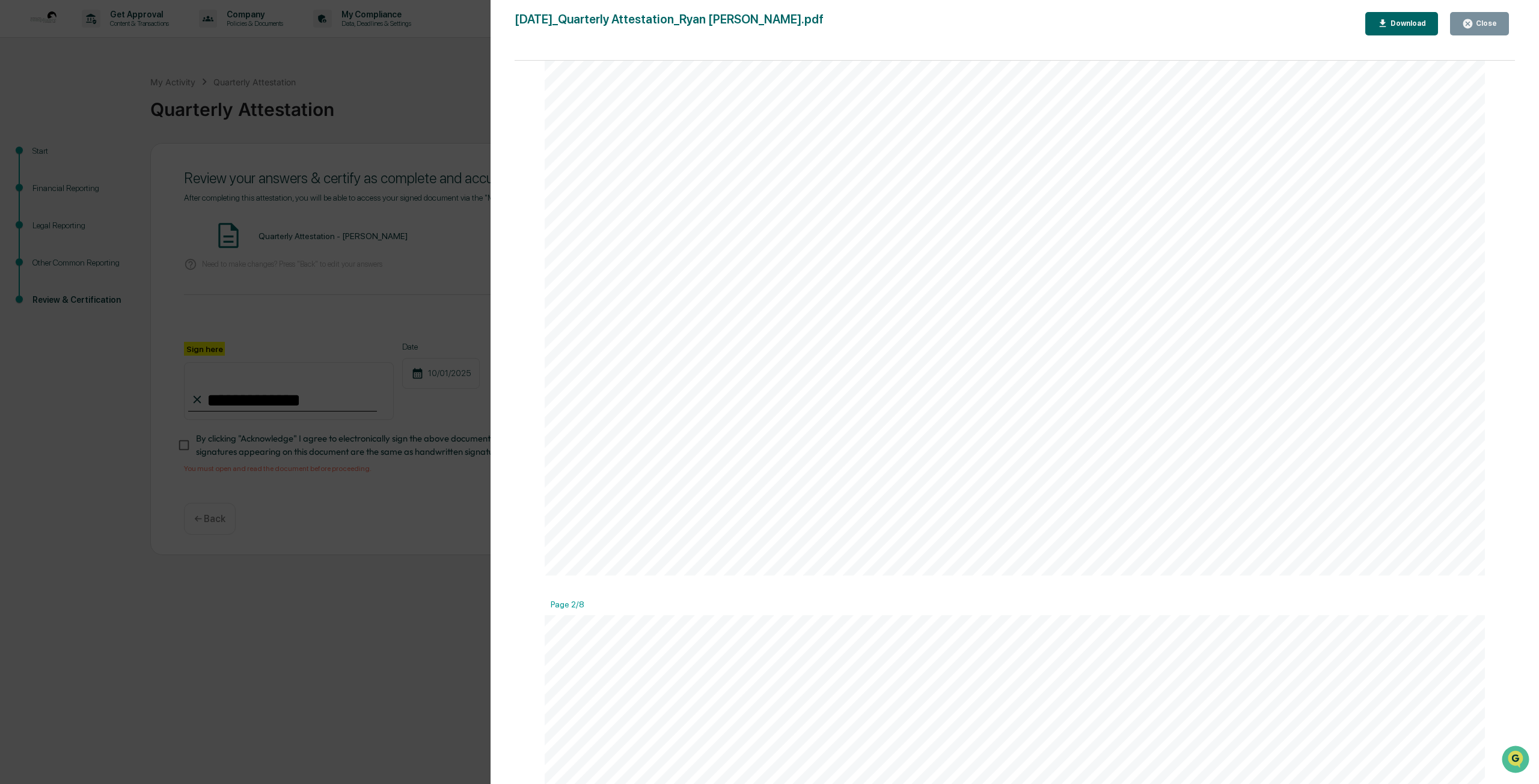
click at [1479, 27] on div "Close" at bounding box center [1485, 23] width 23 height 8
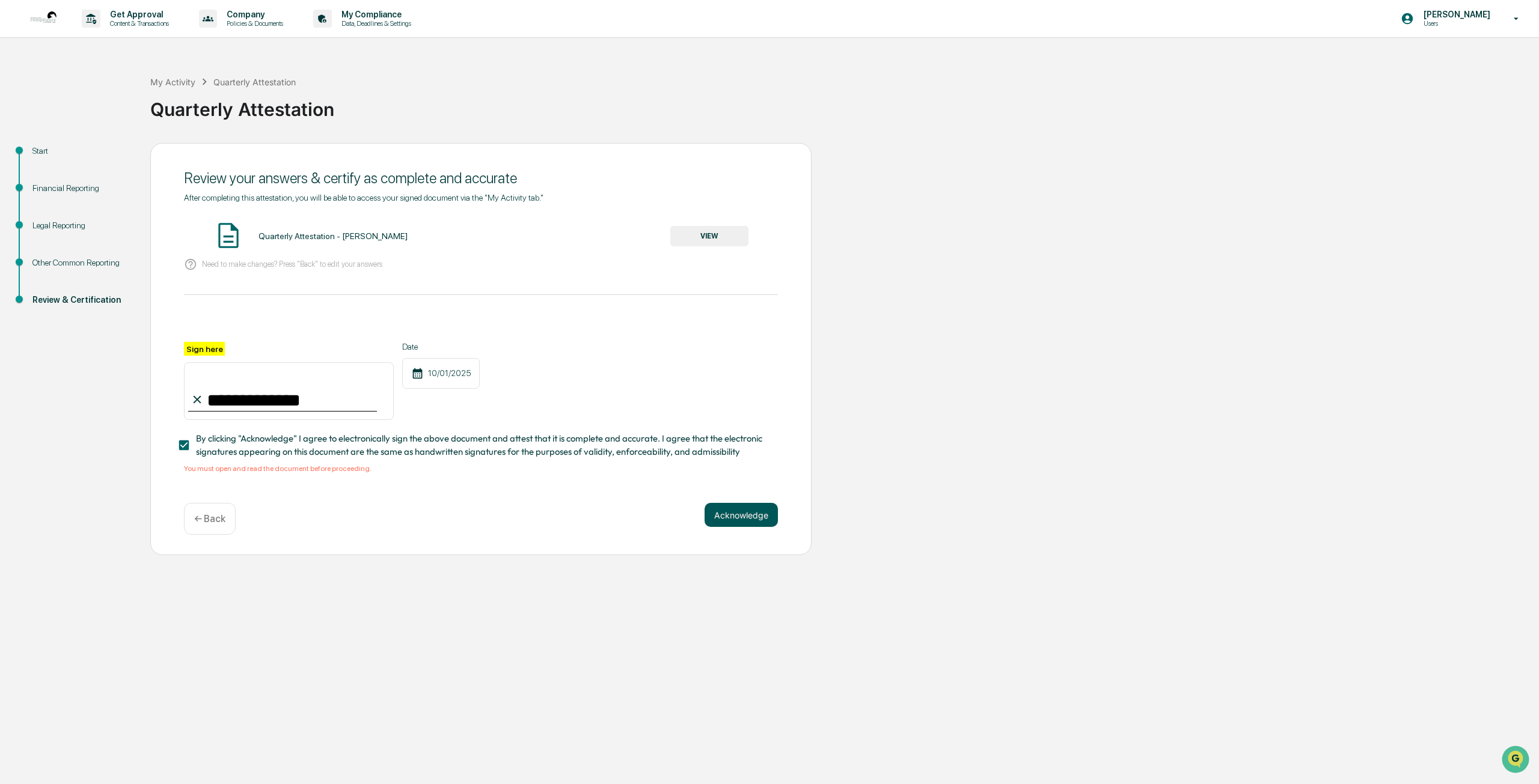
click at [744, 520] on button "Acknowledge" at bounding box center [741, 515] width 74 height 24
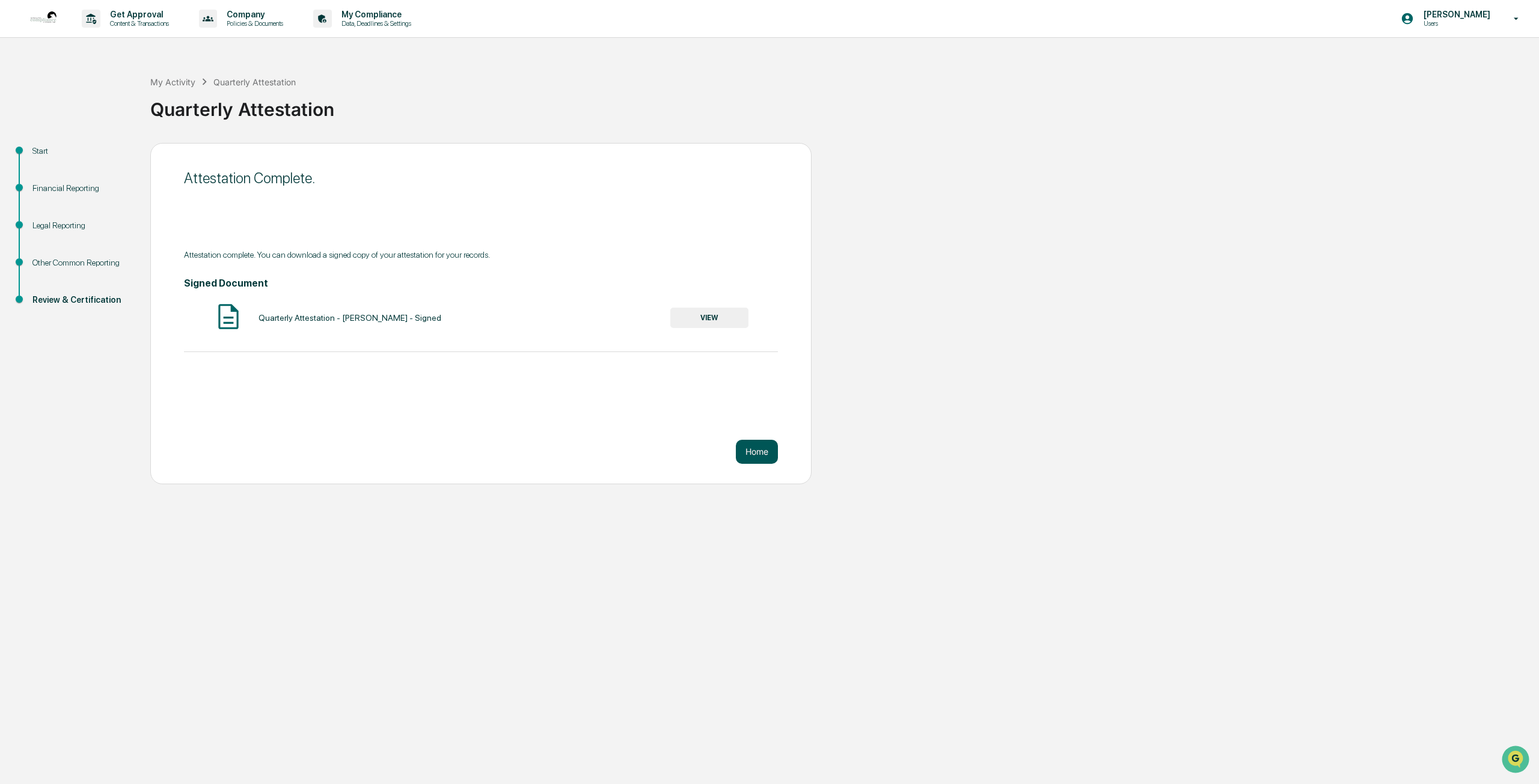
click at [763, 453] on button "Home" at bounding box center [757, 452] width 42 height 24
